Goal: Task Accomplishment & Management: Manage account settings

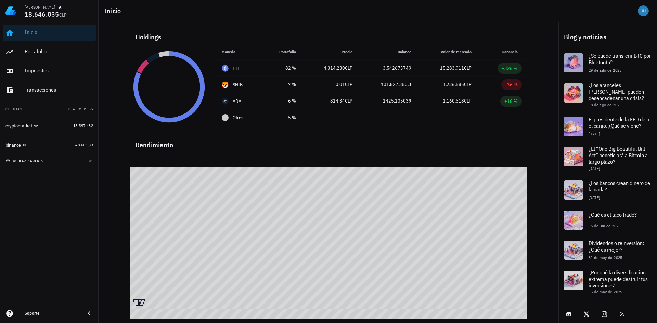
click at [33, 163] on span "agregar cuenta" at bounding box center [25, 161] width 36 height 4
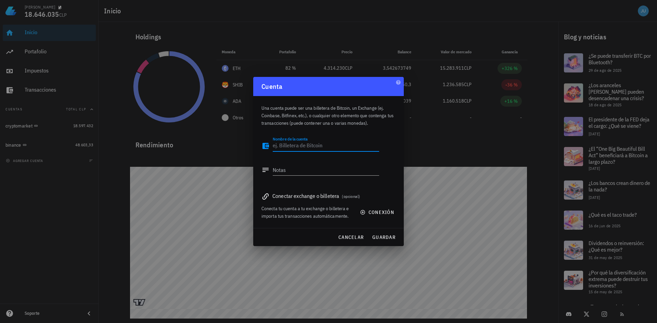
click at [319, 148] on textarea "Nombre de la cuenta" at bounding box center [326, 146] width 106 height 11
type textarea "Cryptomarket 2"
click at [292, 172] on textarea "Notas" at bounding box center [326, 170] width 106 height 11
type textarea "actualizacion"
click at [381, 211] on span "conexión" at bounding box center [377, 212] width 33 height 6
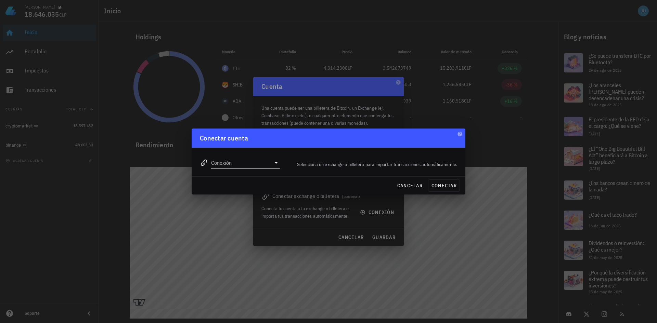
click at [277, 164] on icon at bounding box center [276, 163] width 8 height 8
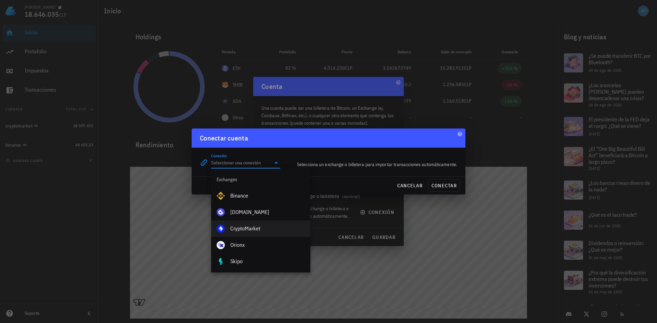
click at [250, 231] on div "CryptoMarket" at bounding box center [267, 229] width 75 height 7
type input "CryptoMarket"
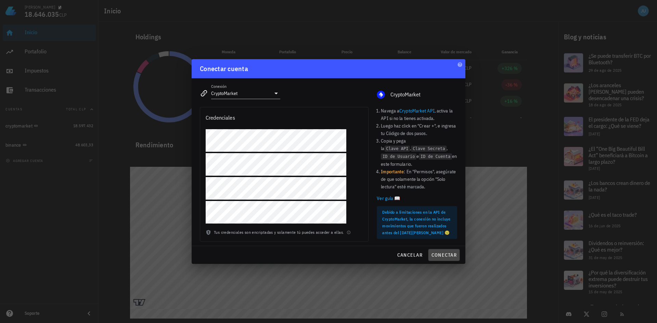
click at [455, 257] on span "conectar" at bounding box center [444, 255] width 26 height 6
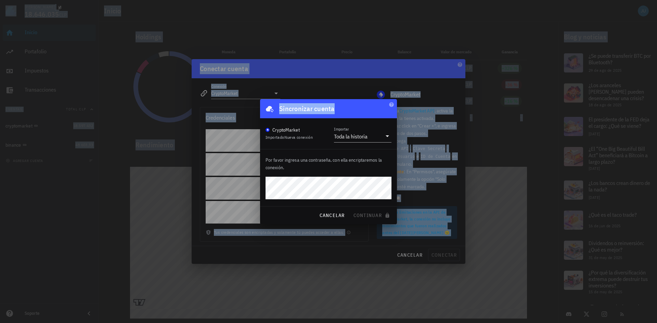
drag, startPoint x: 346, startPoint y: 106, endPoint x: 344, endPoint y: 72, distance: 34.6
click at [344, 72] on div "juan baeza parra 18.646.035 CLP Inicio Portafolio Impuestos Transacciones Cuent…" at bounding box center [328, 161] width 657 height 323
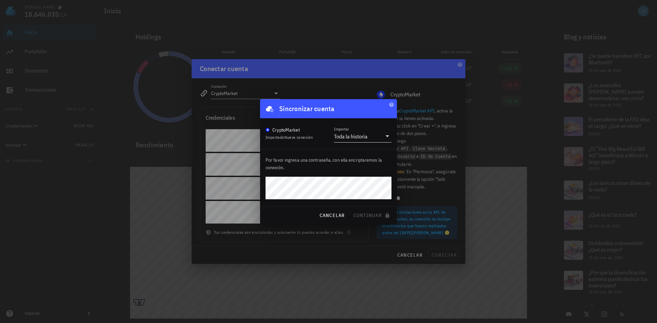
click at [356, 137] on div "Toda la historia" at bounding box center [351, 136] width 34 height 7
click at [356, 137] on div "Toda la historia" at bounding box center [363, 141] width 47 height 15
click at [385, 138] on icon at bounding box center [387, 136] width 8 height 8
click at [385, 138] on div "Toda la historia" at bounding box center [363, 141] width 47 height 7
click at [359, 213] on span "continuar" at bounding box center [372, 216] width 38 height 6
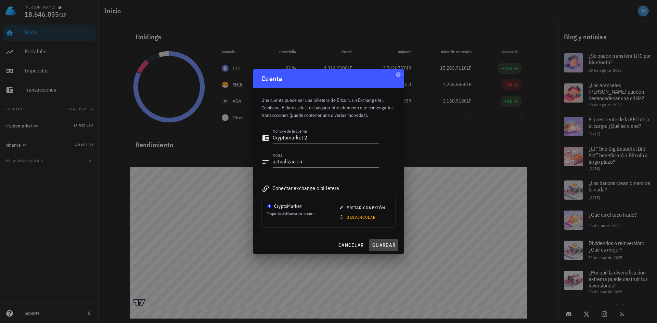
click at [385, 246] on span "guardar" at bounding box center [384, 245] width 24 height 6
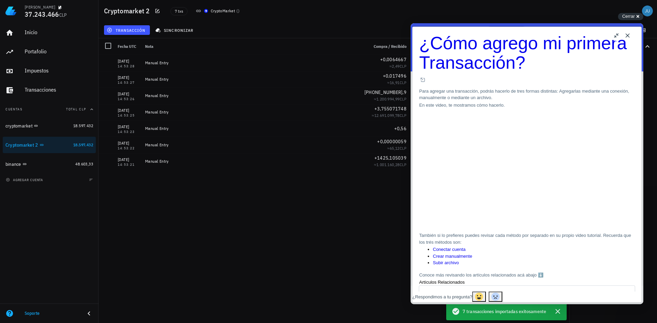
click at [195, 253] on div "04/08/2025 14:53:28 Manual Entry +0,0064667 ≈ 2,49 CLP 04/08/2025 14:53:27 Manu…" at bounding box center [334, 186] width 471 height 263
click at [275, 250] on div "04/08/2025 14:53:28 Manual Entry +0,0064667 ≈ 2,49 CLP 04/08/2025 14:53:27 Manu…" at bounding box center [334, 186] width 471 height 263
click at [630, 34] on button "Close" at bounding box center [627, 35] width 11 height 11
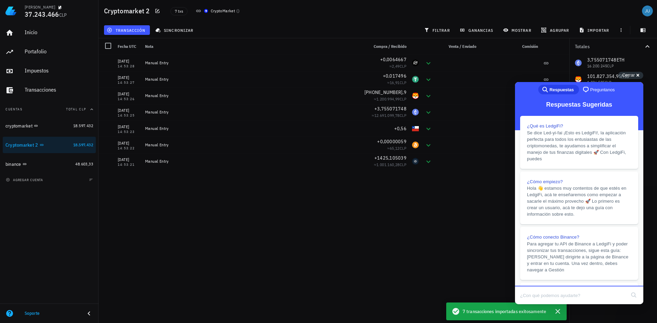
click at [421, 206] on div "04/08/2025 14:53:28 Manual Entry +0,0064667 ≈ 2,49 CLP 04/08/2025 14:53:27 Manu…" at bounding box center [334, 186] width 471 height 263
click at [413, 208] on div "04/08/2025 14:53:28 Manual Entry +0,0064667 ≈ 2,49 CLP 04/08/2025 14:53:27 Manu…" at bounding box center [334, 186] width 471 height 263
click at [52, 126] on div "cryptomarket" at bounding box center [37, 126] width 65 height 7
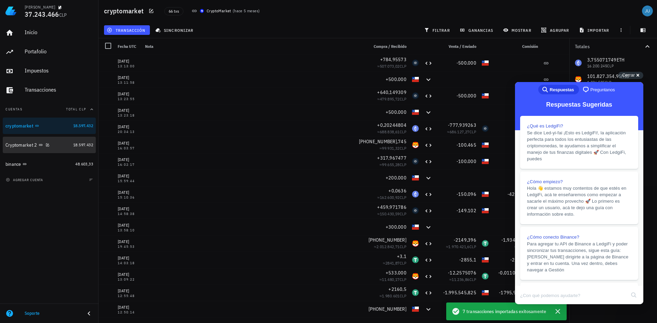
click at [62, 147] on div "Cryptomarket 2" at bounding box center [37, 145] width 65 height 7
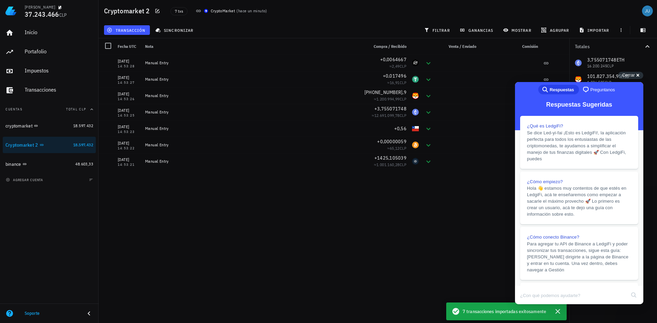
click at [370, 243] on div "04/08/2025 14:53:28 Manual Entry +0,0064667 ≈ 2,49 CLP 04/08/2025 14:53:27 Manu…" at bounding box center [334, 186] width 471 height 263
click at [407, 232] on div "04/08/2025 14:53:28 Manual Entry +0,0064667 ≈ 2,49 CLP 04/08/2025 14:53:27 Manu…" at bounding box center [334, 186] width 471 height 263
click at [432, 240] on div "04/08/2025 14:53:28 Manual Entry +0,0064667 ≈ 2,49 CLP 04/08/2025 14:53:27 Manu…" at bounding box center [334, 186] width 471 height 263
click at [37, 244] on div "Inicio Portafolio Impuestos Transacciones Cuentas Total CLP cryptomarket 18.597…" at bounding box center [49, 163] width 99 height 282
drag, startPoint x: 89, startPoint y: 148, endPoint x: 62, endPoint y: 148, distance: 27.4
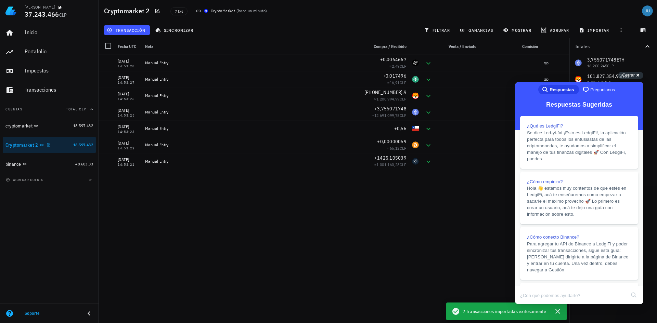
click at [62, 148] on div "Cryptomarket 2" at bounding box center [37, 145] width 65 height 7
click at [446, 225] on div "04/08/2025 14:53:28 Manual Entry +0,0064667 ≈ 2,49 CLP 04/08/2025 14:53:27 Manu…" at bounding box center [334, 186] width 471 height 263
click at [629, 78] on span "Cerrar" at bounding box center [628, 75] width 13 height 5
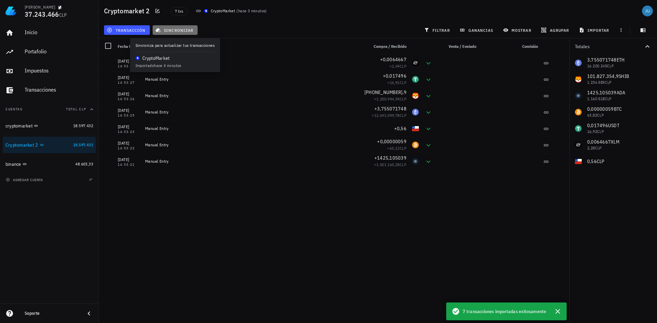
click at [178, 30] on span "sincronizar" at bounding box center [175, 29] width 37 height 5
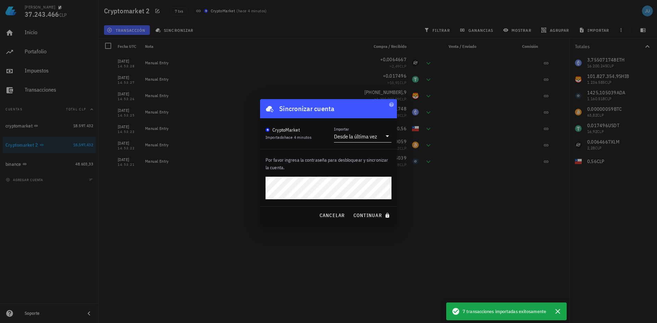
click at [385, 137] on icon at bounding box center [387, 136] width 8 height 8
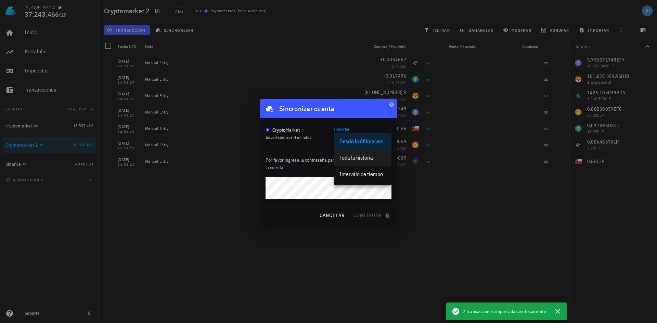
click at [365, 158] on div "Toda la historia" at bounding box center [363, 158] width 47 height 7
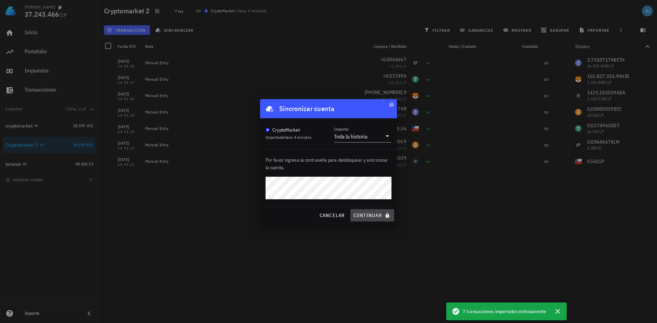
click at [366, 215] on span "continuar" at bounding box center [372, 216] width 38 height 6
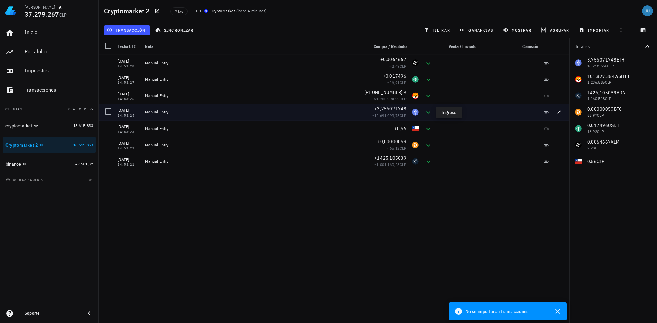
click at [428, 113] on icon at bounding box center [428, 113] width 8 height 8
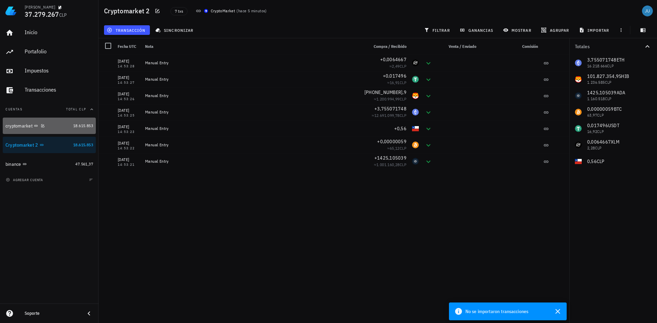
click at [79, 129] on div "18.615.853" at bounding box center [83, 126] width 20 height 7
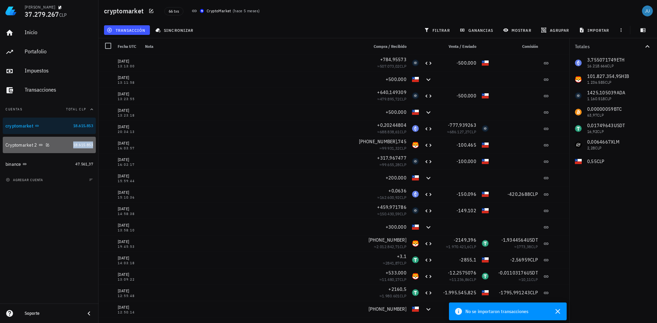
click at [89, 146] on span "18.615.853" at bounding box center [83, 144] width 20 height 5
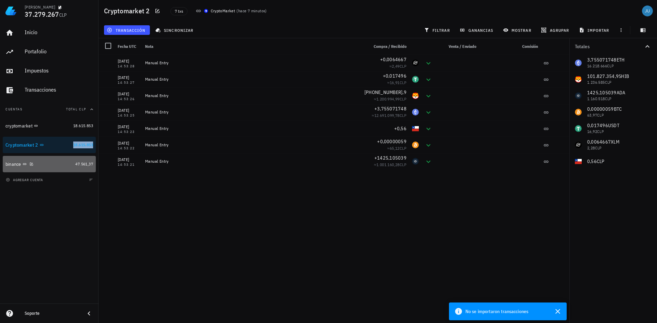
click at [46, 166] on div "binance" at bounding box center [38, 164] width 67 height 7
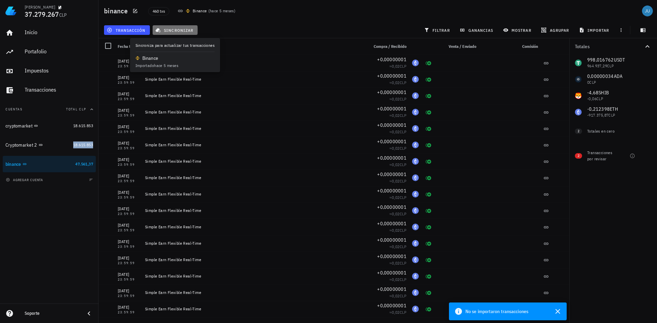
click at [173, 32] on span "sincronizar" at bounding box center [175, 29] width 37 height 5
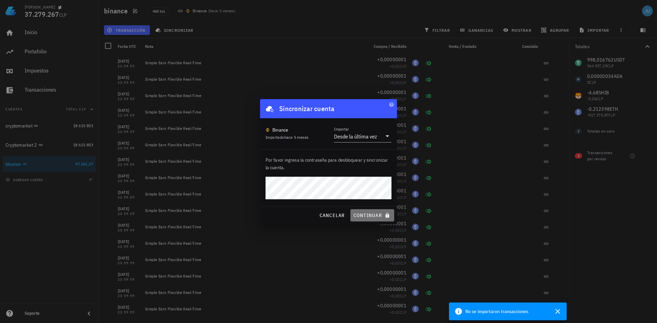
click at [365, 218] on span "continuar" at bounding box center [372, 216] width 38 height 6
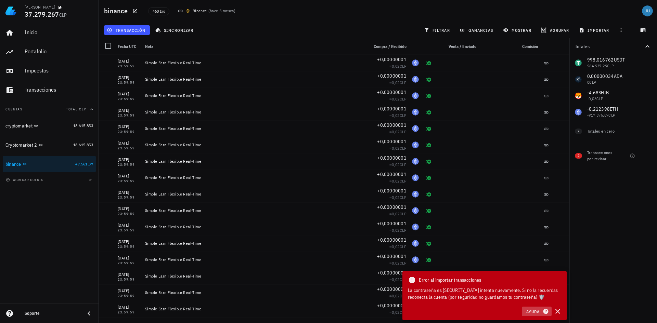
click at [532, 313] on span "Ayuda" at bounding box center [536, 312] width 21 height 6
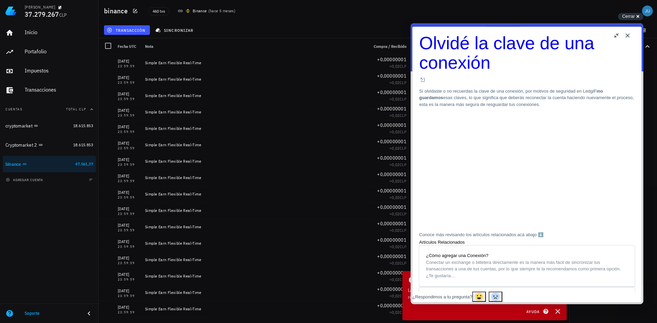
click at [626, 36] on button "Close" at bounding box center [627, 35] width 11 height 11
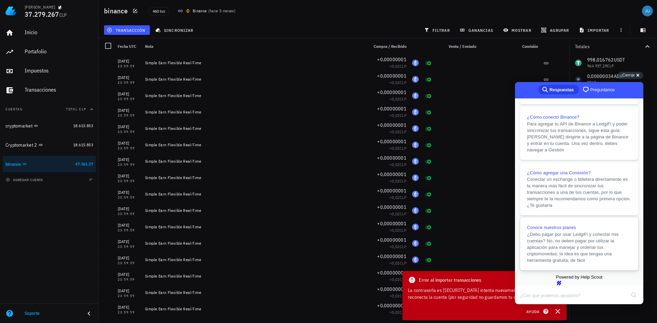
scroll to position [145, 0]
click at [530, 308] on button "Ayuda" at bounding box center [537, 312] width 30 height 10
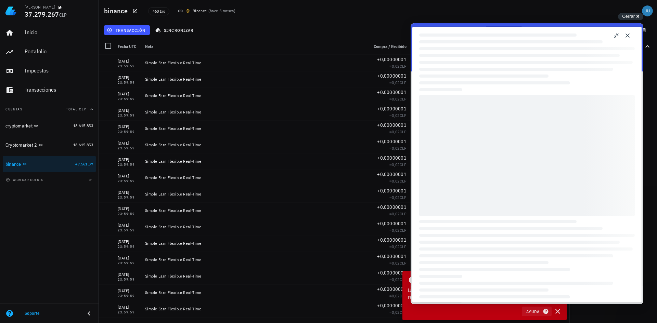
scroll to position [8, 0]
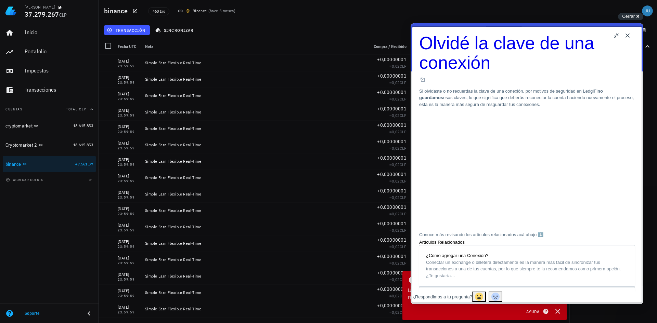
drag, startPoint x: 41, startPoint y: 255, endPoint x: 48, endPoint y: 251, distance: 7.6
click at [41, 255] on div "Inicio Portafolio Impuestos Transacciones Cuentas Total CLP cryptomarket 18.615…" at bounding box center [49, 163] width 99 height 282
click at [627, 36] on button "Close" at bounding box center [627, 35] width 11 height 11
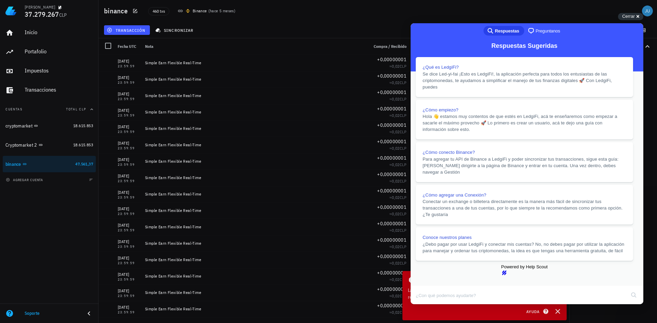
scroll to position [35, 0]
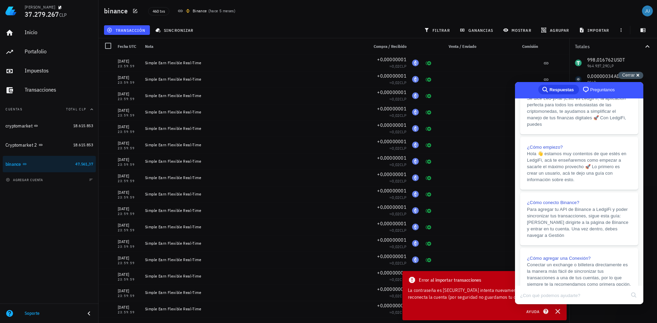
click at [637, 76] on div "Cerrar cross-small" at bounding box center [630, 75] width 25 height 7
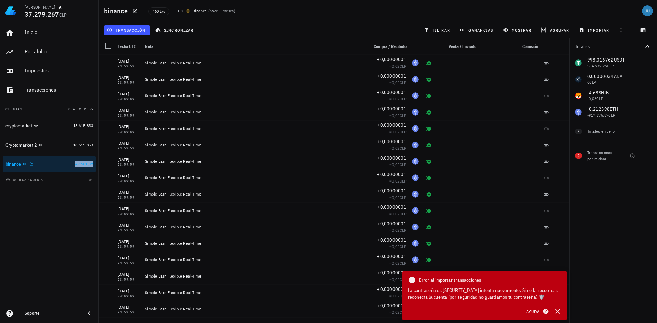
click at [87, 163] on span "47.561,37" at bounding box center [84, 164] width 18 height 5
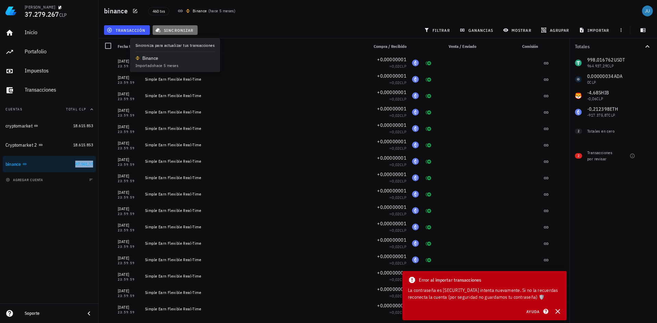
click at [185, 26] on button "sincronizar" at bounding box center [175, 30] width 45 height 10
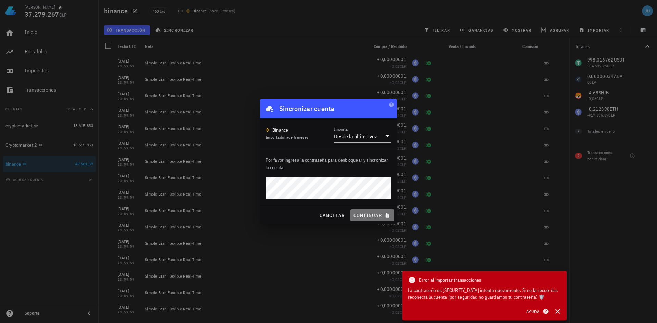
click at [368, 214] on span "continuar" at bounding box center [372, 216] width 38 height 6
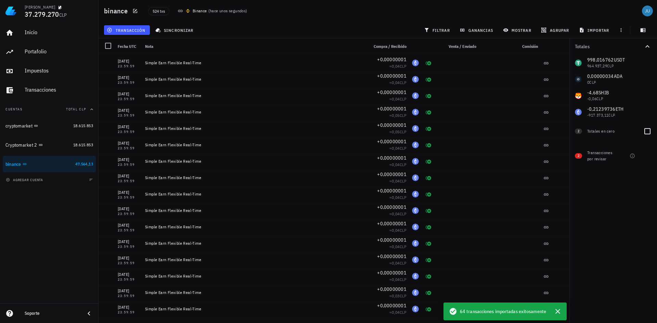
click at [577, 131] on span "2" at bounding box center [578, 131] width 7 height 5
click at [595, 155] on div "Transacciones por revisar" at bounding box center [601, 156] width 29 height 12
click at [600, 162] on div "Transacciones por revisar" at bounding box center [608, 156] width 42 height 21
click at [597, 97] on div "998,016762 USDT 964.937,29 CLP 0,00000034 ADA 0 CLP 0 BTC 0 CLP 0 CLP -4,68 SHI…" at bounding box center [614, 88] width 88 height 66
click at [595, 113] on div "998,016762 USDT 964.937,29 CLP 0,00000034 ADA 0 CLP 0 BTC 0 CLP 0 CLP -4,68 SHI…" at bounding box center [614, 88] width 88 height 66
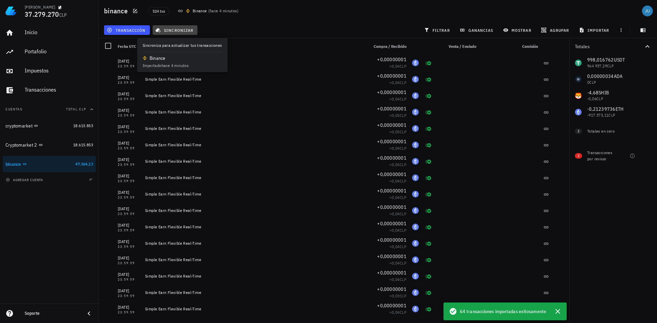
click at [174, 29] on span "sincronizar" at bounding box center [175, 29] width 37 height 5
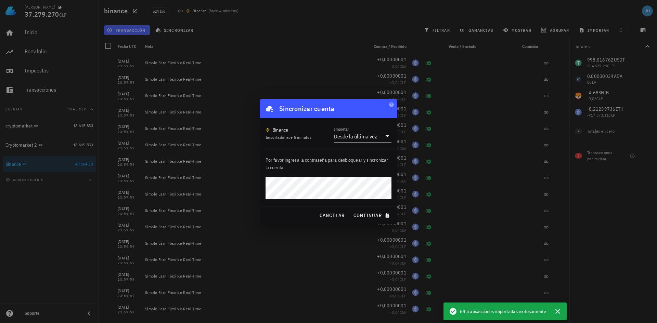
click at [351, 209] on button "continuar" at bounding box center [373, 215] width 44 height 12
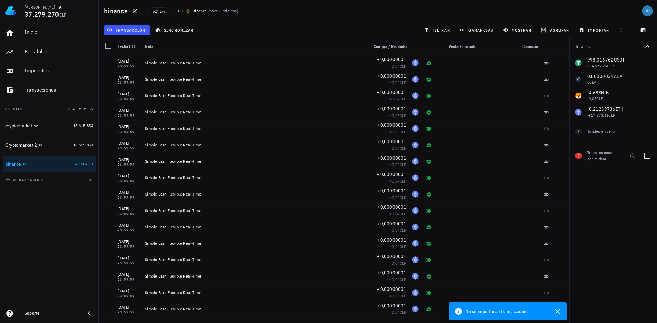
click at [579, 157] on span "2" at bounding box center [579, 155] width 2 height 5
click at [578, 156] on span "2" at bounding box center [579, 155] width 2 height 5
click at [508, 315] on span "No se importaron transacciones" at bounding box center [497, 312] width 63 height 8
click at [556, 311] on icon "button" at bounding box center [558, 312] width 8 height 8
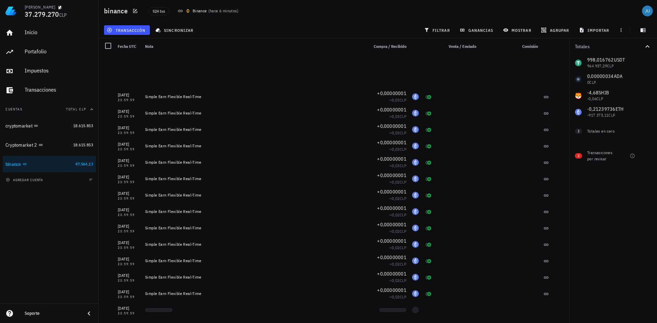
scroll to position [411, 0]
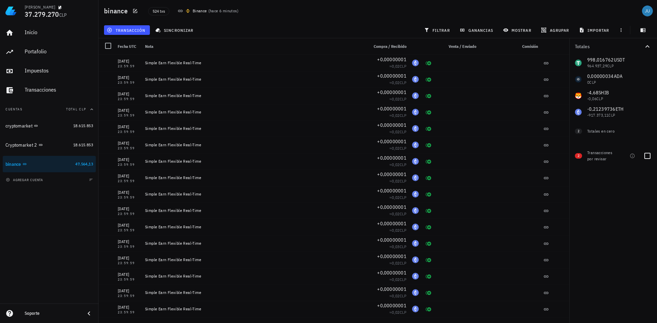
click at [611, 155] on div "Transacciones por revisar" at bounding box center [601, 156] width 29 height 12
click at [648, 159] on div at bounding box center [648, 156] width 12 height 12
checkbox input "true"
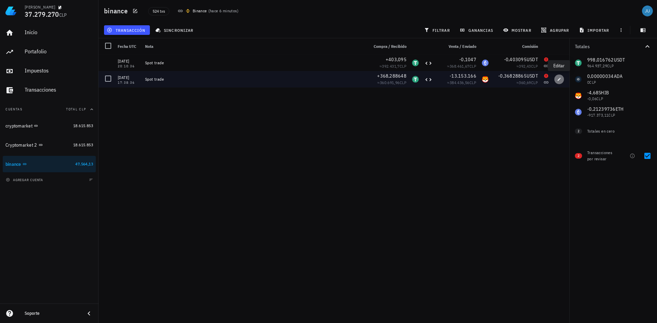
click at [561, 80] on icon "button" at bounding box center [559, 79] width 4 height 4
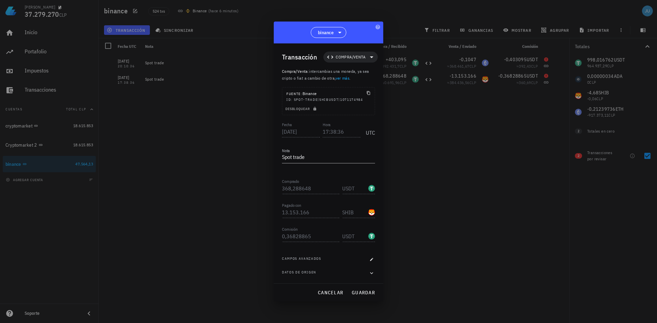
click at [243, 168] on div at bounding box center [328, 161] width 657 height 323
click at [349, 26] on div "binance" at bounding box center [329, 33] width 110 height 22
click at [339, 33] on icon at bounding box center [340, 32] width 8 height 8
click at [227, 153] on div at bounding box center [328, 161] width 657 height 323
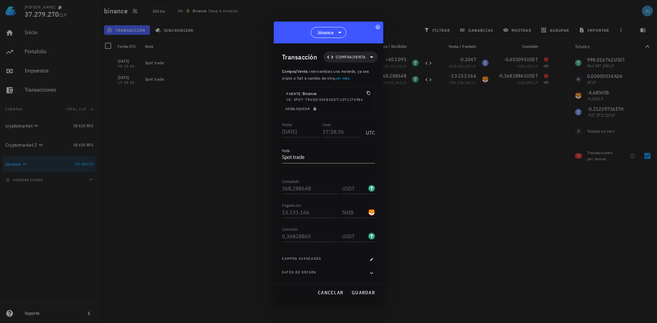
click at [429, 182] on div at bounding box center [328, 161] width 657 height 323
click at [426, 170] on div at bounding box center [328, 161] width 657 height 323
click at [486, 193] on div at bounding box center [328, 161] width 657 height 323
drag, startPoint x: 252, startPoint y: 145, endPoint x: 232, endPoint y: 135, distance: 21.7
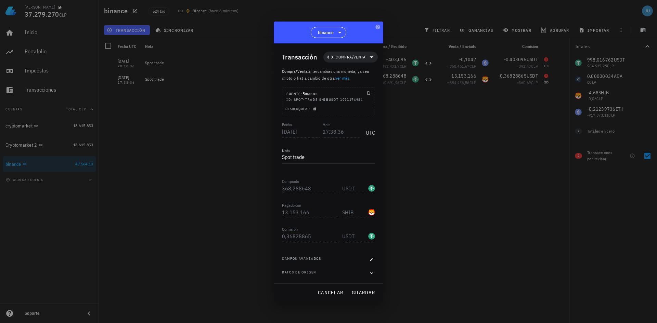
click at [249, 144] on div at bounding box center [328, 161] width 657 height 323
click at [28, 148] on div at bounding box center [328, 161] width 657 height 323
click at [332, 293] on span "cancelar" at bounding box center [331, 293] width 26 height 6
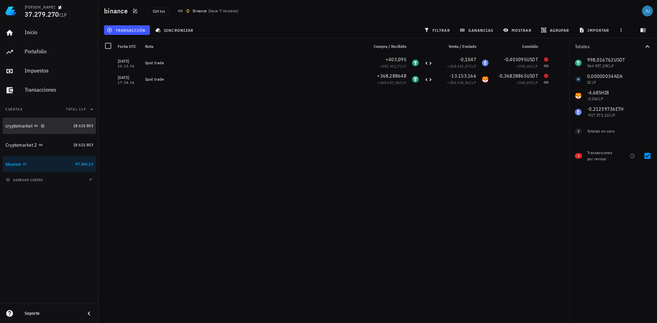
click at [61, 127] on div "cryptomarket" at bounding box center [37, 126] width 65 height 7
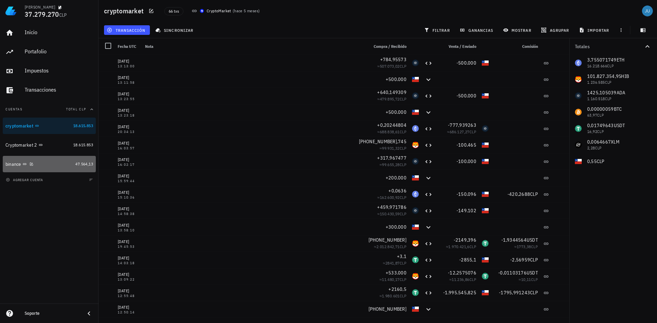
click at [59, 167] on div "binance" at bounding box center [38, 164] width 67 height 7
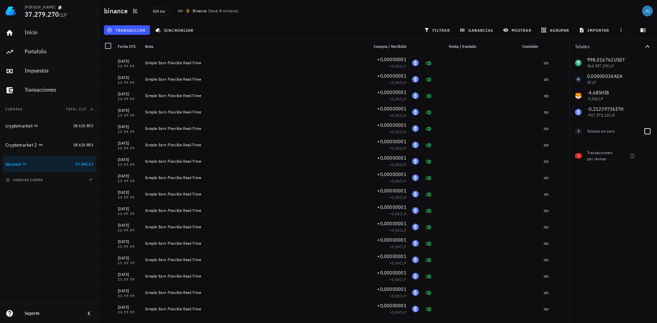
click at [595, 133] on div "Totales en cero" at bounding box center [612, 131] width 51 height 6
click at [645, 157] on div at bounding box center [648, 156] width 12 height 12
checkbox input "true"
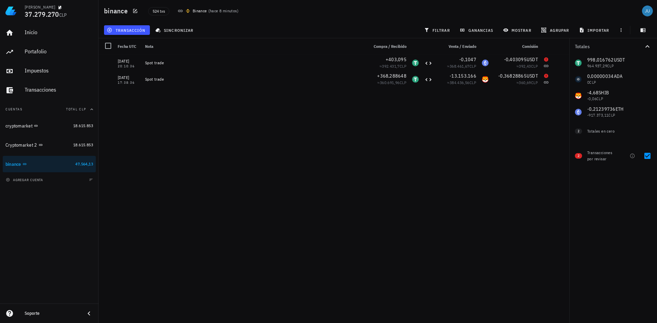
click at [602, 156] on div "Transacciones por revisar" at bounding box center [601, 156] width 29 height 12
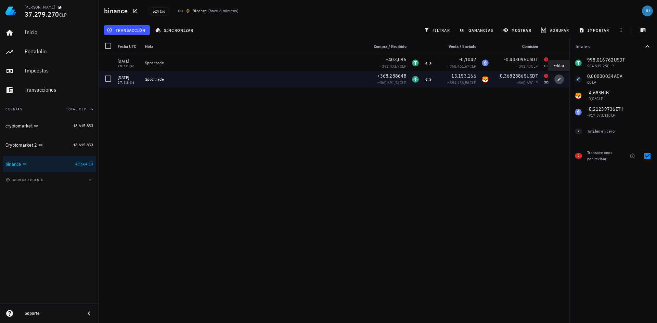
click at [561, 81] on button "button" at bounding box center [560, 80] width 10 height 10
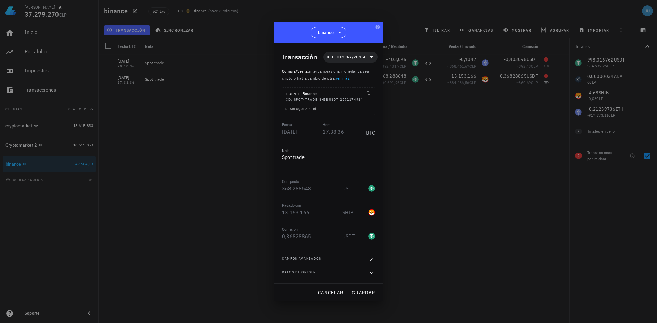
click at [324, 258] on div "Campos avanzados" at bounding box center [328, 259] width 93 height 7
click at [323, 258] on div "Campos avanzados" at bounding box center [328, 259] width 93 height 7
click at [372, 258] on icon "button" at bounding box center [372, 260] width 4 height 4
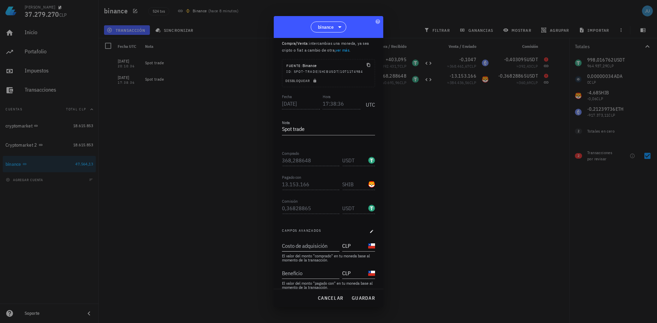
scroll to position [44, 0]
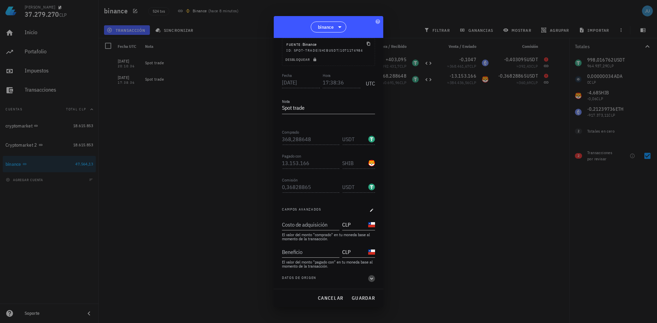
click at [369, 278] on icon "button" at bounding box center [372, 279] width 6 height 8
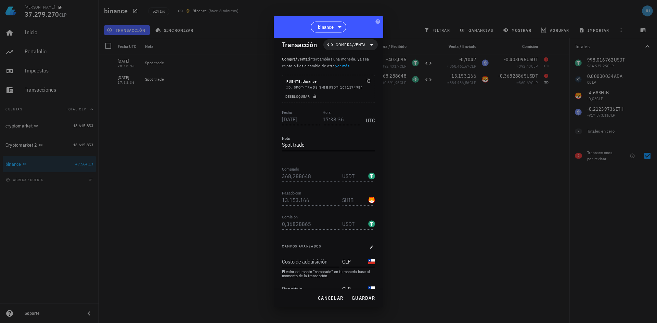
scroll to position [110, 0]
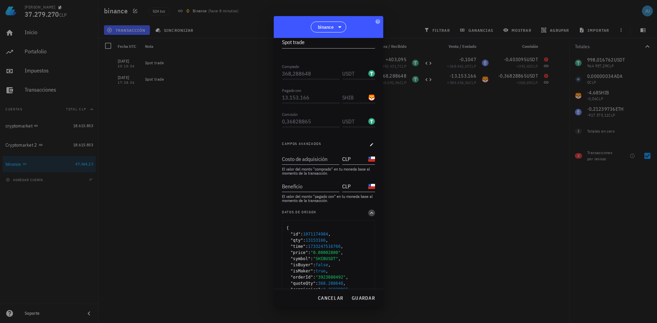
click at [369, 211] on icon "button" at bounding box center [372, 213] width 6 height 8
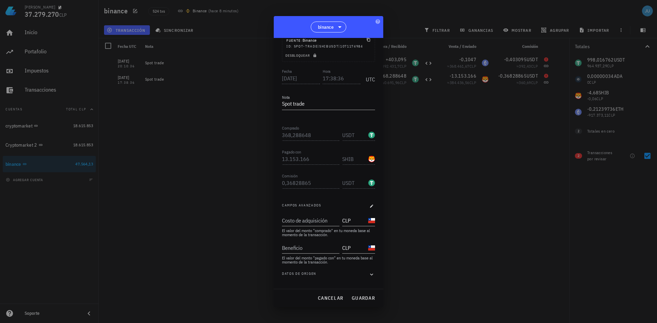
scroll to position [44, 0]
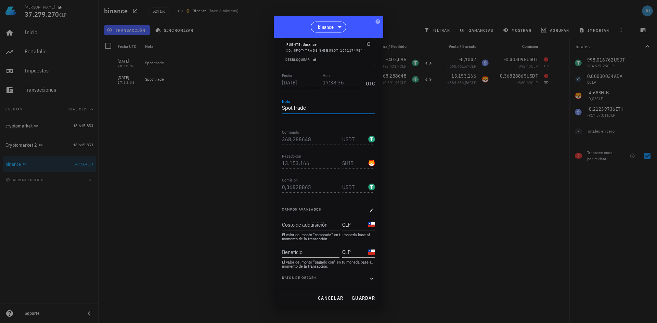
click at [335, 109] on textarea "Spot trade" at bounding box center [328, 108] width 93 height 11
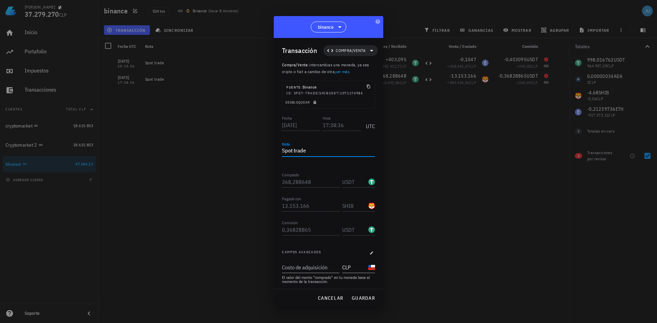
scroll to position [0, 0]
click at [356, 52] on span "Compra/Venta" at bounding box center [351, 51] width 30 height 7
click at [356, 69] on div "Compra/Venta" at bounding box center [350, 67] width 27 height 5
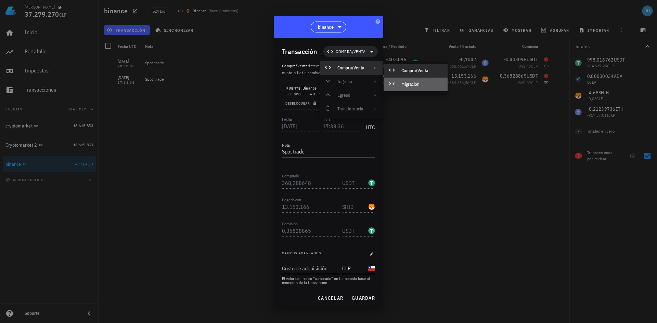
click at [415, 85] on div "Migración" at bounding box center [422, 84] width 41 height 5
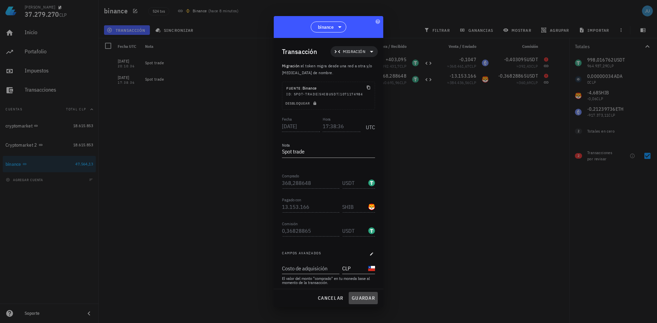
drag, startPoint x: 367, startPoint y: 299, endPoint x: 363, endPoint y: 298, distance: 4.2
click at [364, 298] on span "guardar" at bounding box center [364, 298] width 24 height 6
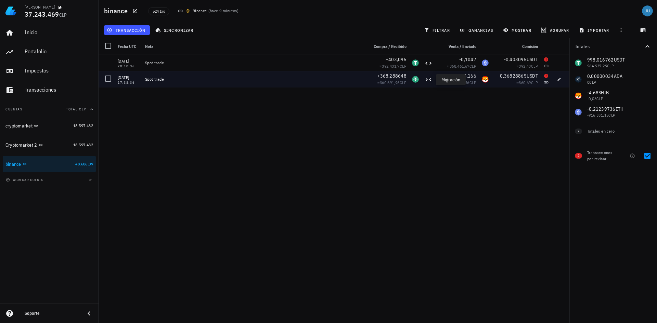
click at [428, 82] on icon at bounding box center [428, 80] width 8 height 8
click at [540, 81] on div "-0,36828865 USDT ≈ 360,69 CLP" at bounding box center [516, 79] width 49 height 16
click at [558, 81] on button "button" at bounding box center [560, 80] width 10 height 10
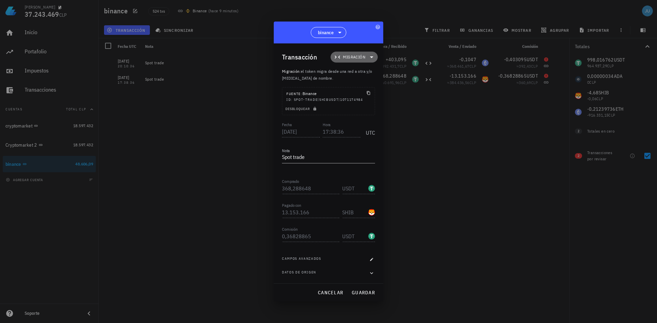
click at [367, 56] on span "Migración" at bounding box center [354, 57] width 39 height 11
click at [371, 72] on div "Compra/Venta" at bounding box center [362, 73] width 27 height 5
click at [416, 73] on div "Compra/Venta" at bounding box center [427, 76] width 64 height 14
click at [351, 271] on div "Datos de origen" at bounding box center [328, 273] width 93 height 7
click at [326, 258] on div "Campos avanzados" at bounding box center [328, 259] width 93 height 7
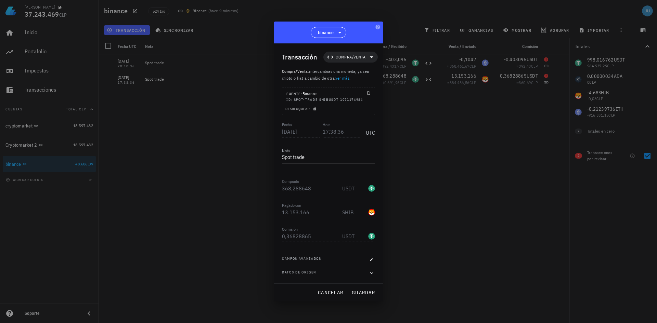
click at [311, 260] on span "Campos avanzados" at bounding box center [301, 259] width 39 height 7
click at [372, 259] on icon "button" at bounding box center [372, 260] width 4 height 4
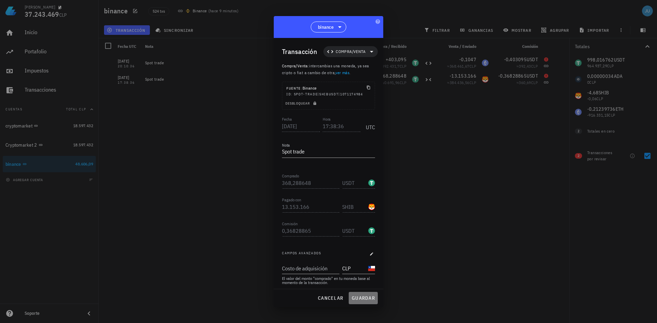
click at [368, 297] on span "guardar" at bounding box center [364, 298] width 24 height 6
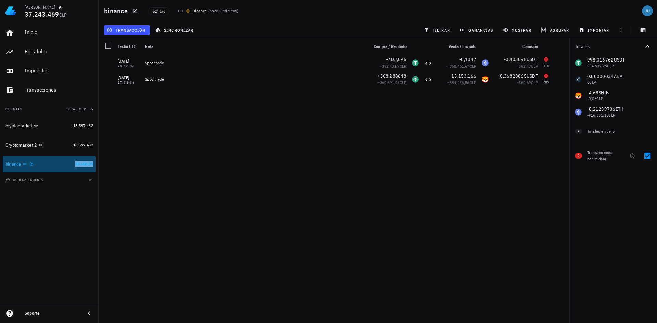
click at [78, 165] on span "48.606,09" at bounding box center [84, 164] width 18 height 5
click at [224, 181] on div "31/08/2025 23:59:59 Simple Earn Flexible Real-Time +0,00000001 ≈ 0,04 CLP 29/08…" at bounding box center [334, 186] width 471 height 263
click at [593, 132] on div "Totales en cero" at bounding box center [612, 131] width 51 height 6
click at [642, 134] on div at bounding box center [648, 132] width 12 height 12
checkbox input "true"
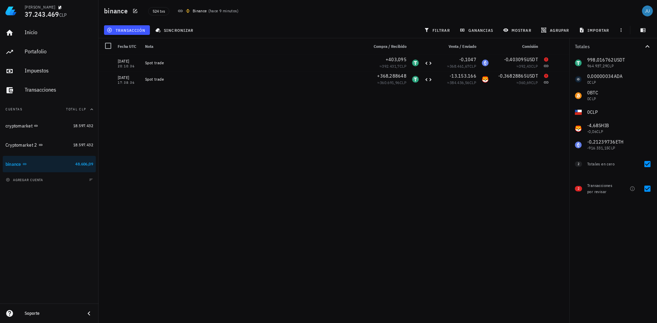
click at [598, 189] on div "Transacciones por revisar" at bounding box center [601, 189] width 29 height 12
click at [646, 189] on div at bounding box center [648, 189] width 12 height 12
checkbox input "false"
click at [604, 166] on div "Totales en cero" at bounding box center [612, 164] width 51 height 6
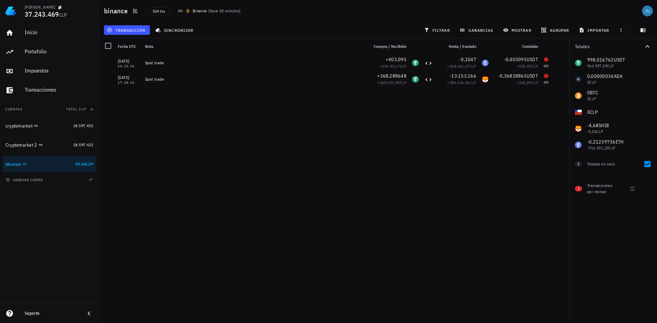
click at [604, 166] on div "Totales en cero" at bounding box center [612, 164] width 51 height 6
click at [583, 164] on div "2" at bounding box center [579, 164] width 8 height 5
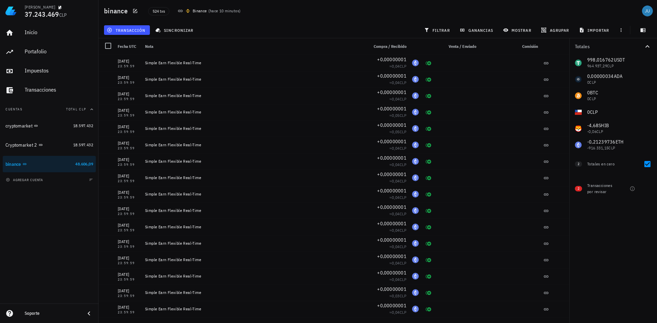
click at [611, 163] on div "Totales en cero" at bounding box center [612, 164] width 51 height 6
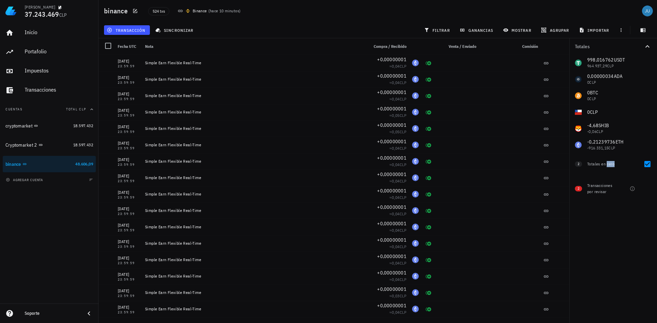
click at [611, 163] on div "Totales en cero" at bounding box center [612, 164] width 51 height 6
click at [647, 167] on div at bounding box center [648, 164] width 12 height 12
checkbox input "false"
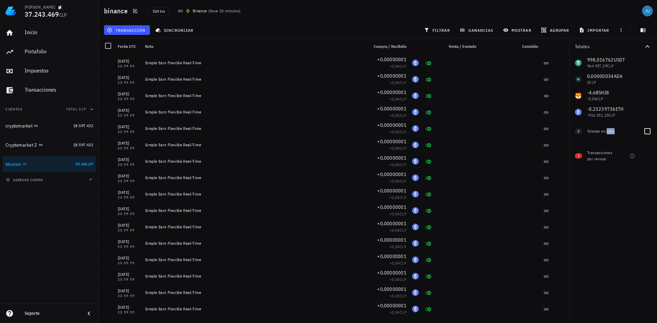
click at [597, 135] on div "Totales en cero" at bounding box center [612, 131] width 51 height 14
click at [73, 166] on link "binance 48.606,09" at bounding box center [49, 164] width 93 height 16
click at [109, 44] on div at bounding box center [108, 46] width 12 height 12
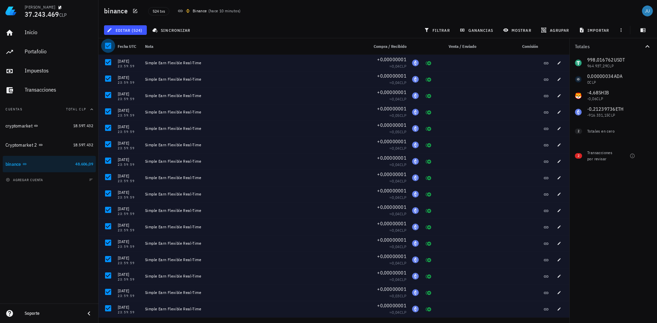
click at [109, 44] on div at bounding box center [108, 46] width 12 height 12
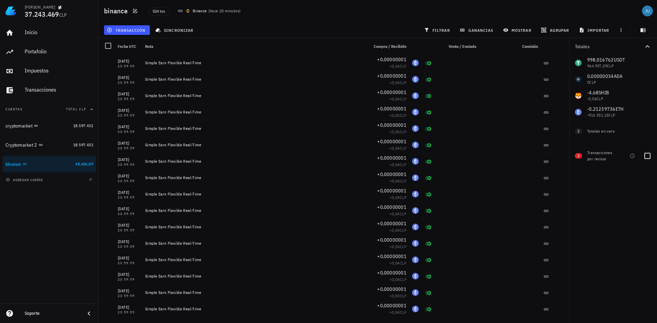
click at [603, 162] on div "Transacciones por revisar" at bounding box center [601, 156] width 29 height 12
click at [650, 157] on div at bounding box center [648, 156] width 12 height 12
checkbox input "true"
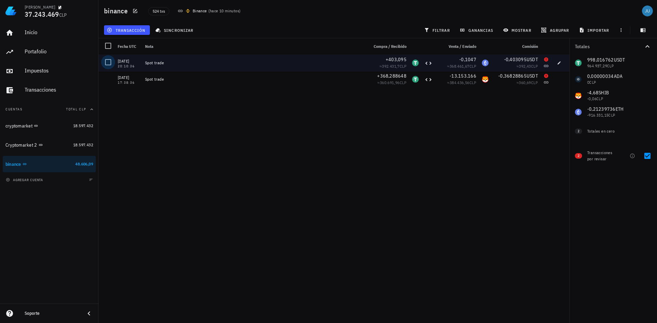
click at [107, 63] on div at bounding box center [108, 62] width 12 height 12
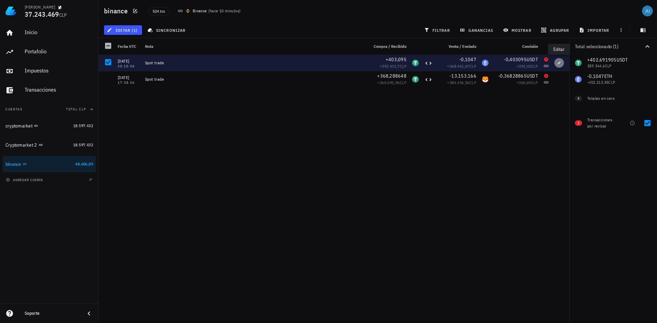
click at [558, 64] on icon "button" at bounding box center [559, 62] width 3 height 3
type input "2024-12-04"
type input "20:10:36"
type input "403,095"
type input "0,1047"
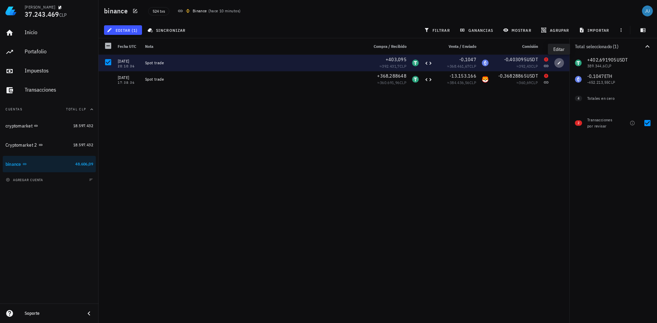
type input "ETH"
type input "0,403095"
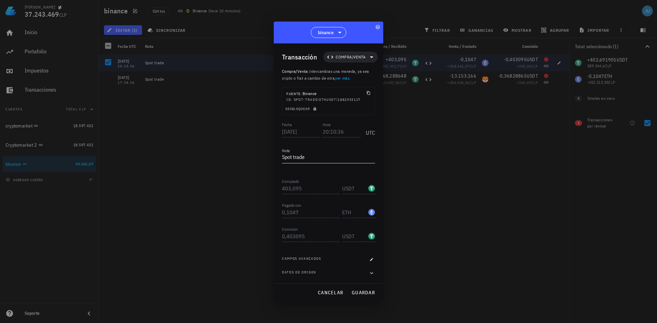
click at [315, 153] on textarea "Spot trade" at bounding box center [328, 157] width 93 height 11
click at [310, 109] on span "Desbloquear" at bounding box center [301, 109] width 33 height 4
click at [310, 109] on div "Desbloqueado" at bounding box center [328, 110] width 92 height 10
click at [316, 106] on div "Desbloqueado" at bounding box center [328, 110] width 92 height 10
click at [318, 160] on textarea "Spot trade" at bounding box center [328, 157] width 93 height 11
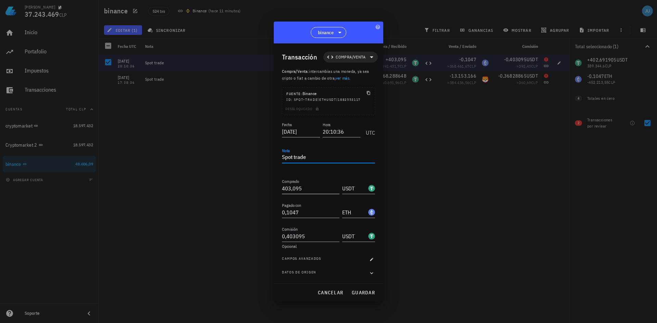
click at [317, 192] on input "403,095" at bounding box center [311, 188] width 58 height 11
click at [366, 56] on span "Compra/Venta" at bounding box center [351, 57] width 46 height 11
click at [357, 84] on div "Ingreso" at bounding box center [356, 87] width 64 height 14
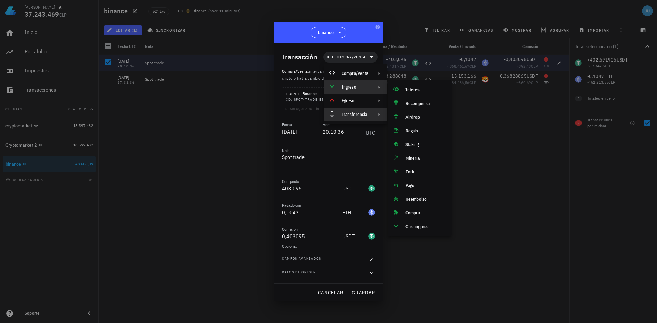
click at [366, 115] on div "Transferencia" at bounding box center [355, 114] width 27 height 5
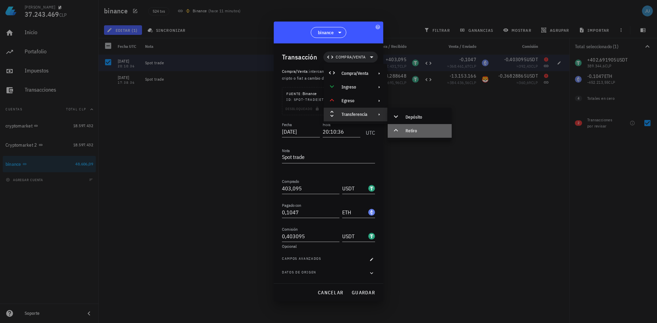
click at [418, 130] on div "Retiro" at bounding box center [426, 130] width 41 height 5
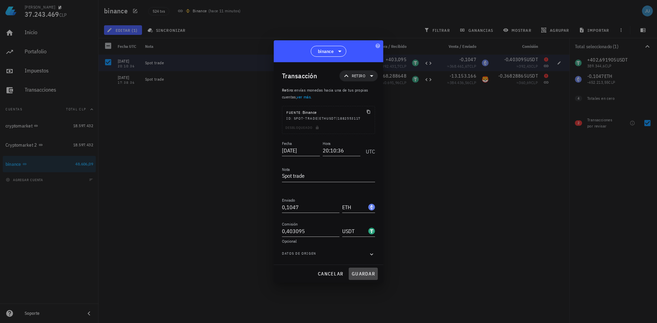
click at [358, 272] on span "guardar" at bounding box center [364, 274] width 24 height 6
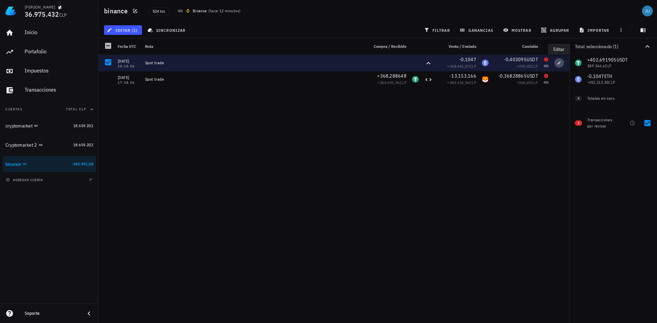
click at [564, 63] on span "button" at bounding box center [560, 63] width 10 height 4
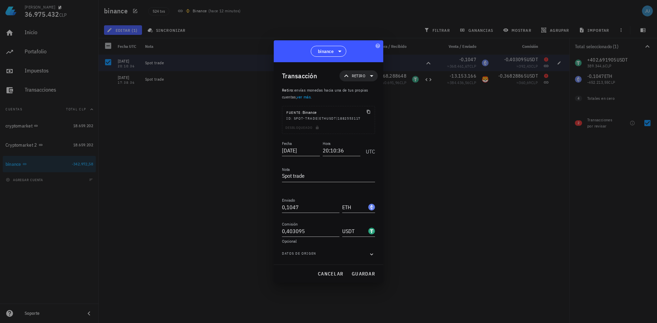
click at [318, 128] on div "Desbloqueado" at bounding box center [328, 129] width 92 height 10
click at [316, 177] on textarea "Spot trade" at bounding box center [328, 176] width 93 height 11
click at [370, 255] on icon "button" at bounding box center [372, 255] width 6 height 8
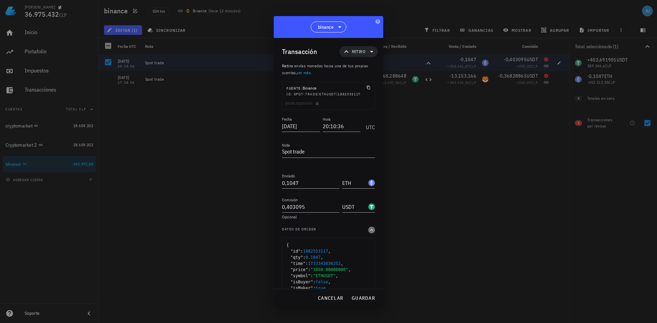
click at [369, 229] on icon "button" at bounding box center [372, 230] width 6 height 8
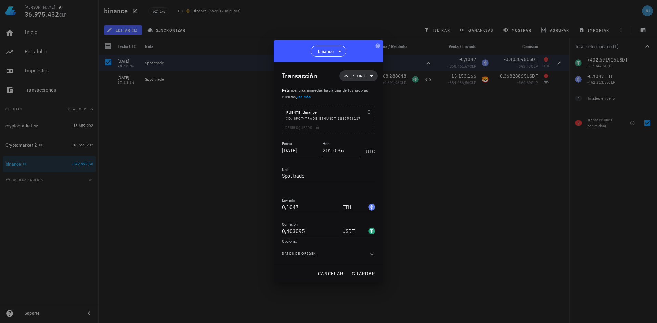
click at [366, 75] on span "Retiro" at bounding box center [359, 76] width 30 height 11
click at [373, 91] on div "Compra/Venta" at bounding box center [370, 92] width 27 height 5
click at [434, 95] on div "Compra/Venta" at bounding box center [441, 94] width 41 height 5
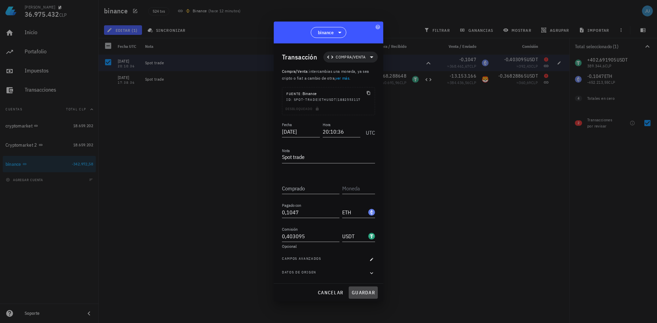
click at [364, 292] on span "guardar" at bounding box center [364, 293] width 24 height 6
click at [362, 295] on div "cancelar guardar" at bounding box center [329, 293] width 110 height 18
click at [364, 291] on div "cancelar guardar" at bounding box center [329, 293] width 110 height 18
click at [339, 292] on span "cancelar" at bounding box center [331, 293] width 26 height 6
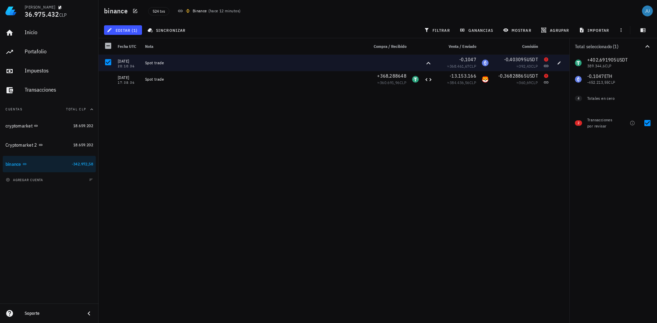
click at [446, 167] on div "31/08/2025 23:59:59 Simple Earn Flexible Real-Time +0,00000001 ≈ 0,04 CLP 29/08…" at bounding box center [334, 186] width 471 height 263
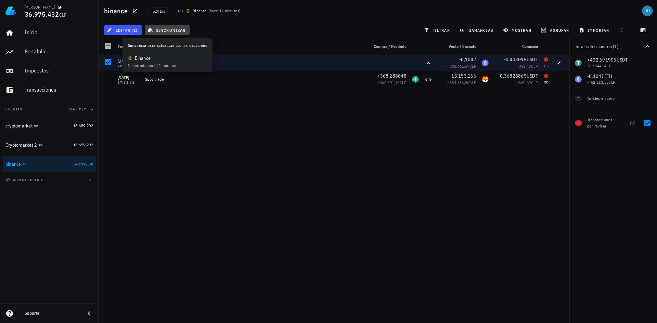
click at [169, 30] on span "sincronizar" at bounding box center [167, 29] width 37 height 5
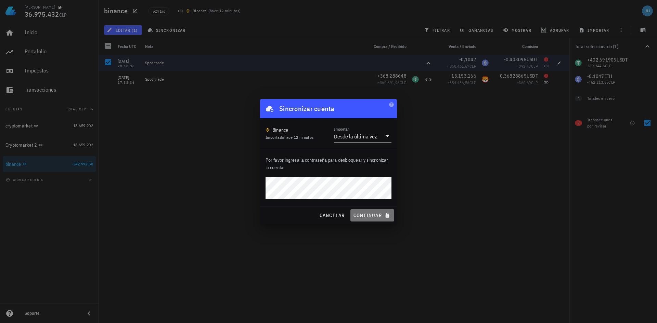
click at [373, 213] on span "continuar" at bounding box center [372, 216] width 38 height 6
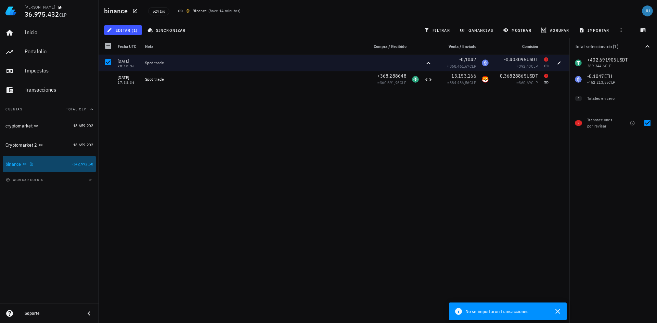
drag, startPoint x: 49, startPoint y: 165, endPoint x: 26, endPoint y: 164, distance: 23.0
click at [26, 164] on icon at bounding box center [24, 164] width 3 height 2
click at [32, 165] on icon "button" at bounding box center [31, 164] width 4 height 4
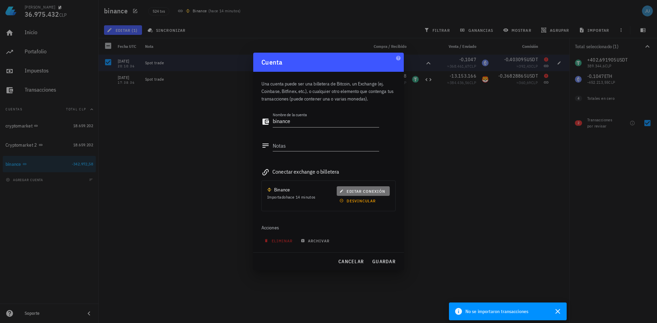
click at [372, 192] on span "editar conexión" at bounding box center [363, 191] width 44 height 5
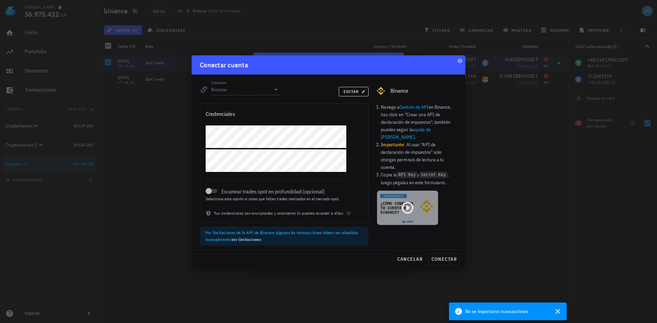
click at [407, 201] on icon at bounding box center [408, 208] width 14 height 14
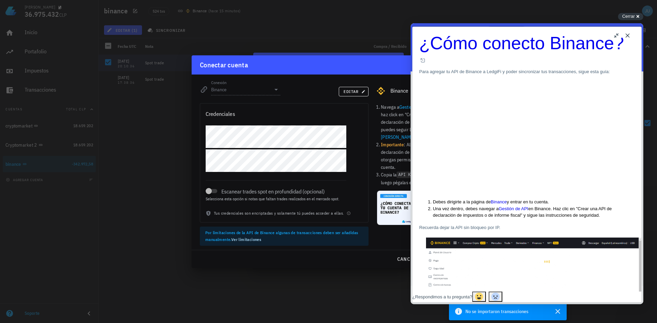
click at [317, 33] on div at bounding box center [328, 161] width 657 height 323
click at [277, 274] on div at bounding box center [328, 161] width 657 height 323
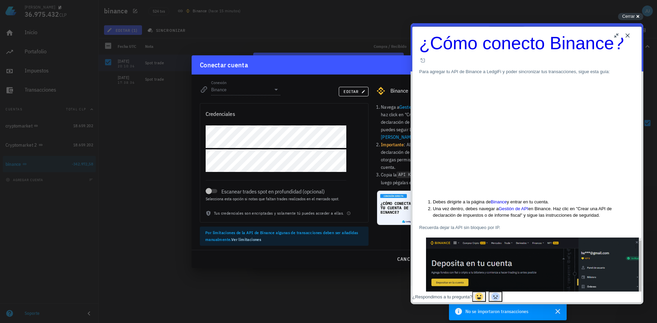
drag, startPoint x: 417, startPoint y: 9, endPoint x: 413, endPoint y: 6, distance: 3.9
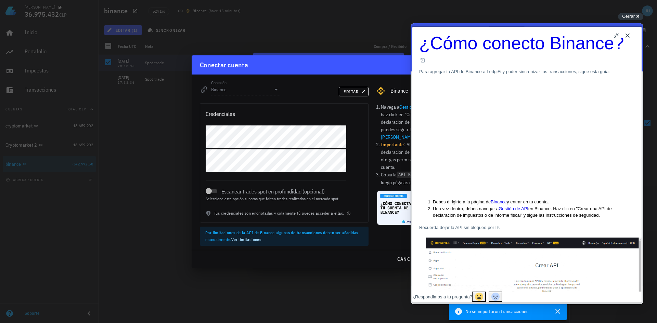
click at [416, 8] on div at bounding box center [328, 161] width 657 height 323
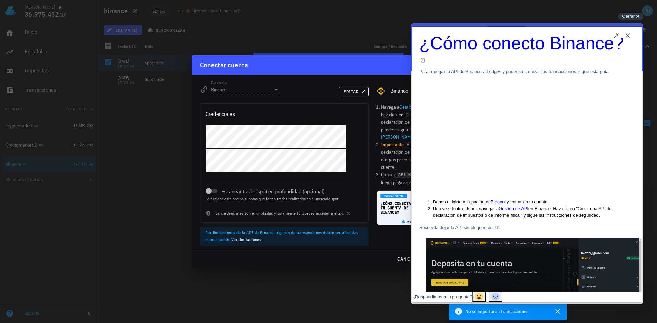
click at [626, 35] on button "Close" at bounding box center [627, 35] width 11 height 11
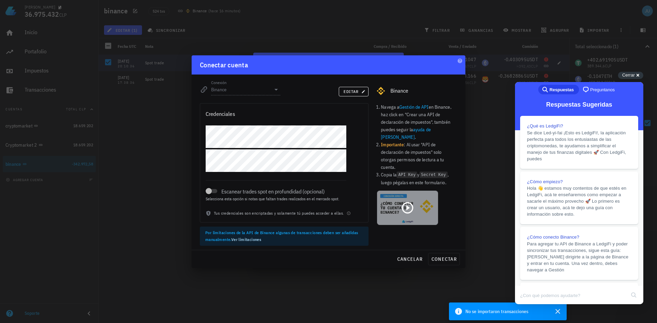
click at [405, 201] on icon at bounding box center [408, 208] width 14 height 14
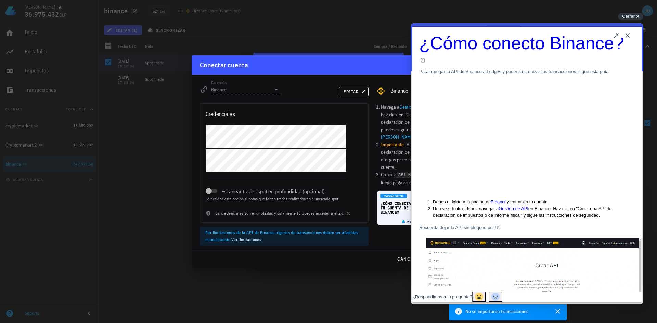
click at [242, 177] on div "Escanear trades spot en profundidad (opcional) Selecciona esta opción si notas …" at bounding box center [276, 187] width 141 height 30
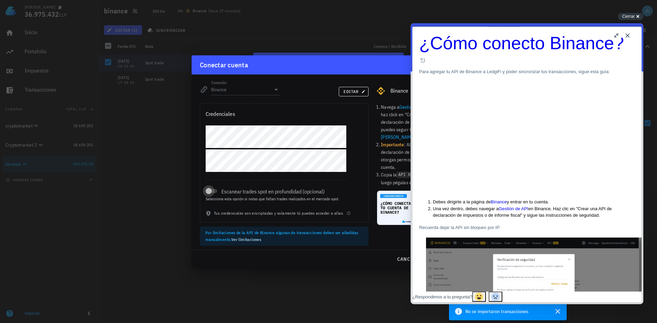
click at [212, 191] on div at bounding box center [209, 192] width 10 height 10
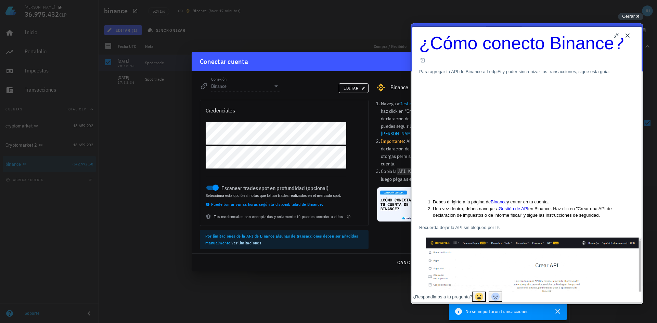
click at [327, 114] on div "Credenciales" at bounding box center [284, 110] width 168 height 21
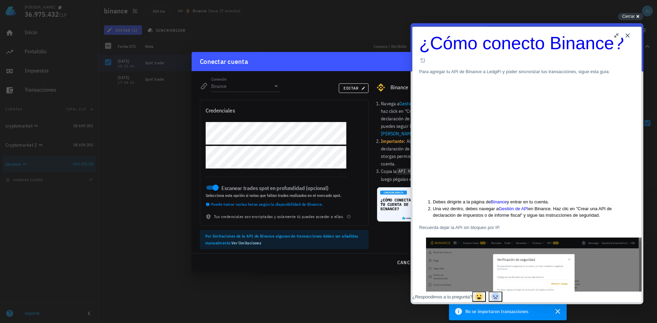
click at [379, 66] on div "Conectar cuenta" at bounding box center [329, 61] width 274 height 19
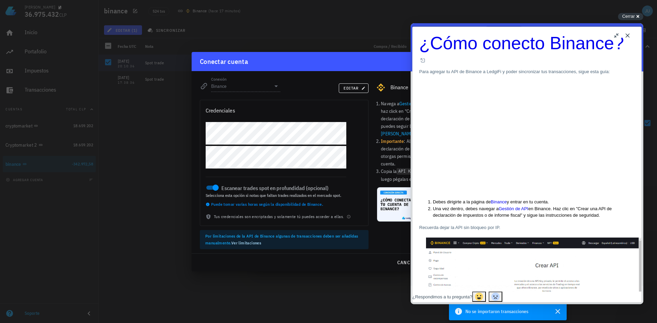
drag, startPoint x: 625, startPoint y: 37, endPoint x: 1035, endPoint y: 60, distance: 411.4
click at [625, 37] on button "Close" at bounding box center [627, 35] width 11 height 11
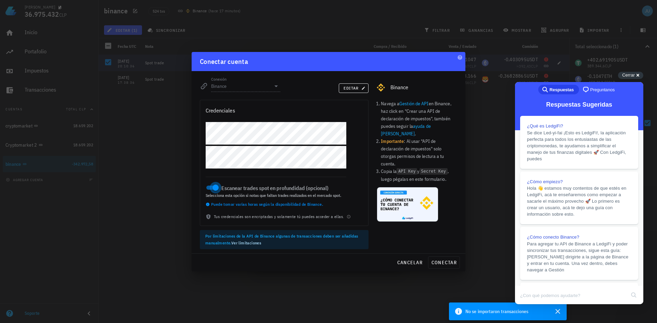
click at [218, 189] on div at bounding box center [216, 188] width 10 height 10
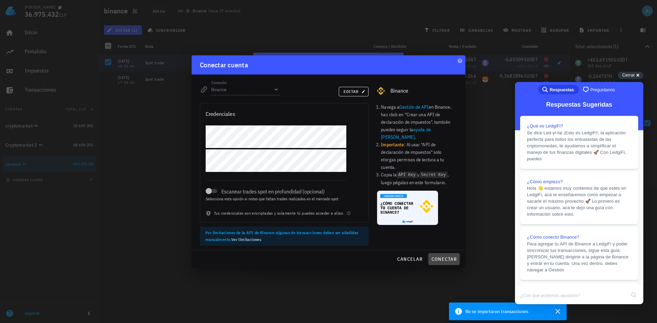
click at [443, 259] on span "conectar" at bounding box center [444, 259] width 26 height 6
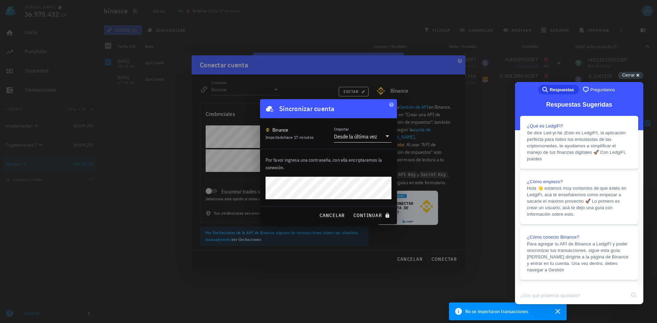
click at [385, 136] on icon at bounding box center [387, 136] width 8 height 8
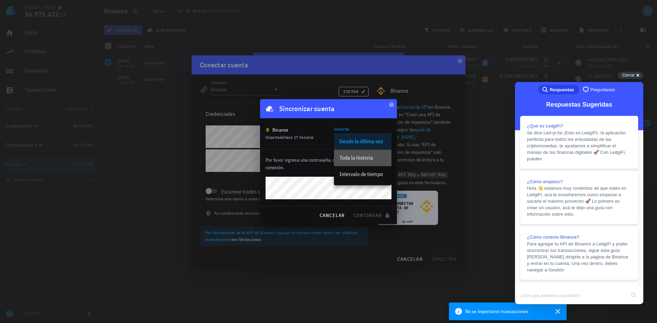
click at [365, 157] on div "Toda la historia" at bounding box center [363, 158] width 47 height 7
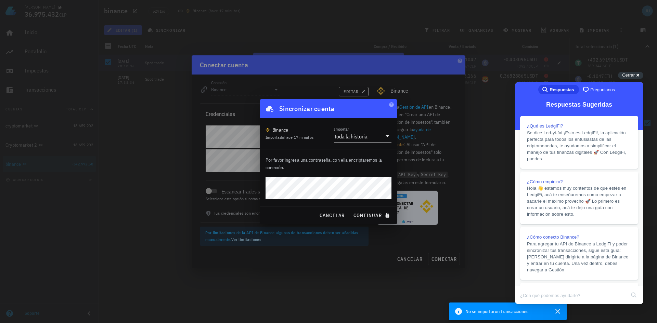
click at [351, 209] on button "continuar" at bounding box center [373, 215] width 44 height 12
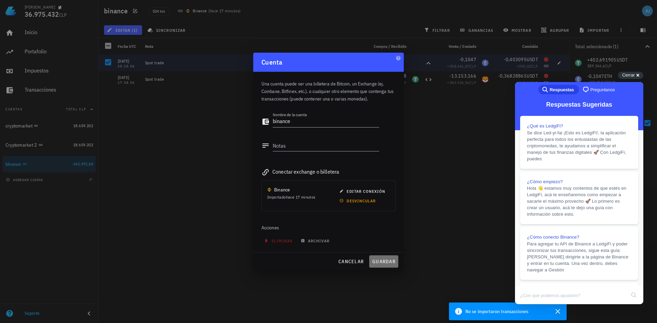
click at [382, 262] on span "guardar" at bounding box center [384, 262] width 24 height 6
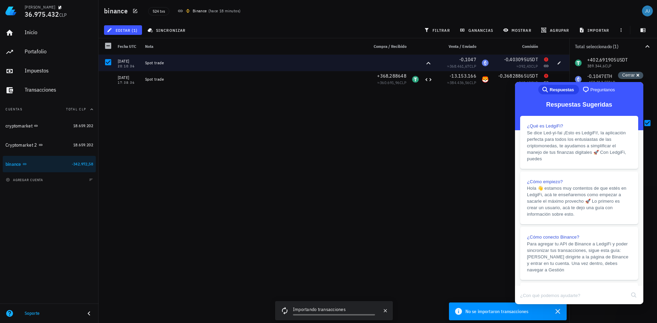
click at [630, 74] on span "Cerrar" at bounding box center [628, 75] width 13 height 5
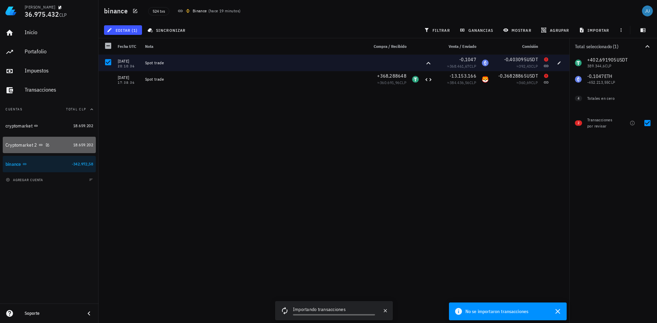
click at [18, 149] on div "Cryptomarket 2" at bounding box center [37, 145] width 65 height 15
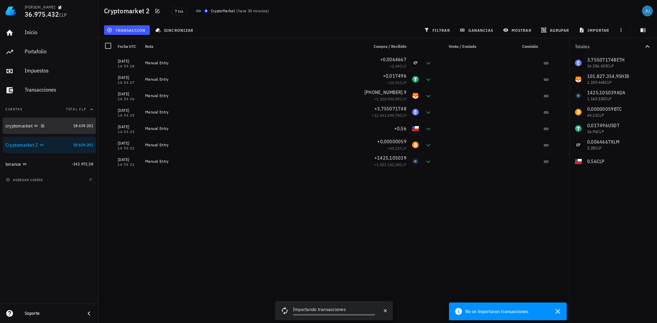
click at [18, 125] on div "cryptomarket" at bounding box center [18, 126] width 27 height 6
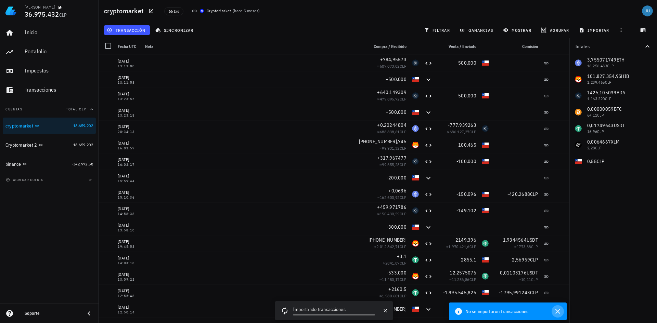
click at [559, 310] on icon "button" at bounding box center [558, 312] width 8 height 8
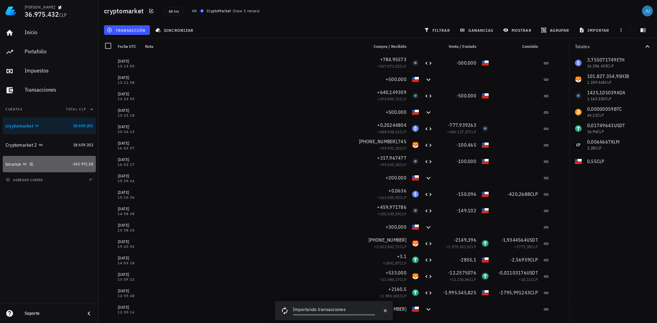
click at [56, 158] on div "binance" at bounding box center [37, 164] width 64 height 15
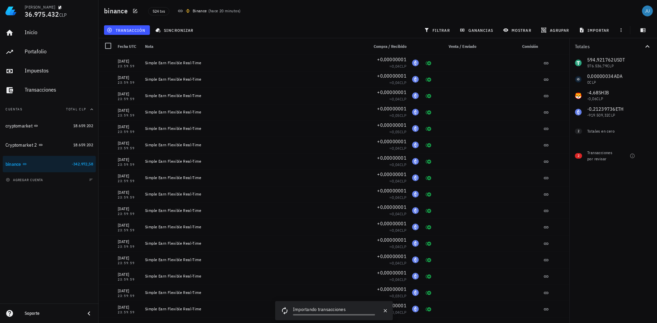
drag, startPoint x: 137, startPoint y: 340, endPoint x: 27, endPoint y: 279, distance: 125.0
click at [27, 279] on div "Inicio Portafolio Impuestos Transacciones Cuentas Total CLP cryptomarket 18.659…" at bounding box center [49, 163] width 99 height 282
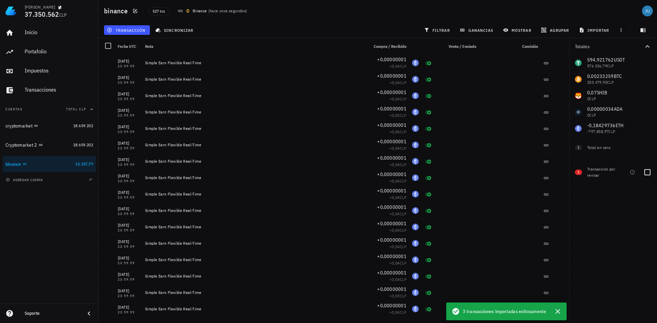
click at [599, 173] on div "Transaccion por revisar" at bounding box center [601, 172] width 29 height 12
click at [602, 173] on div "Transaccion por revisar" at bounding box center [601, 172] width 29 height 12
click at [645, 172] on div at bounding box center [648, 173] width 12 height 12
checkbox input "true"
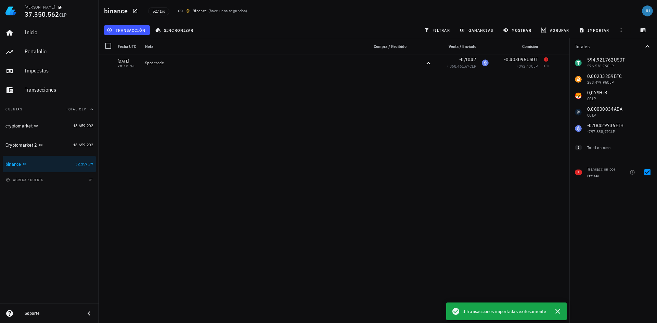
click at [596, 170] on div "Transaccion por revisar" at bounding box center [601, 172] width 29 height 12
click at [443, 173] on div "31/08/2025 23:59:59 Simple Earn Flexible Real-Time +0,00000001 ≈ 0,04 CLP 29/08…" at bounding box center [334, 186] width 471 height 263
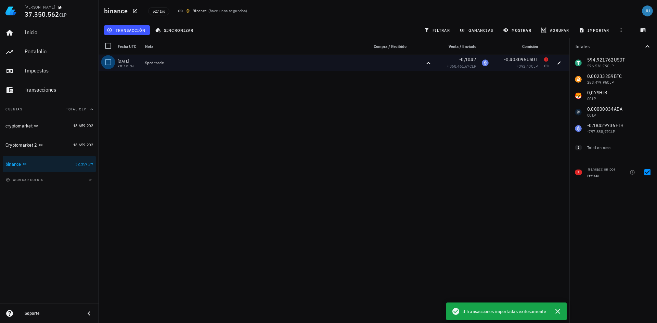
click at [110, 64] on div at bounding box center [108, 62] width 12 height 12
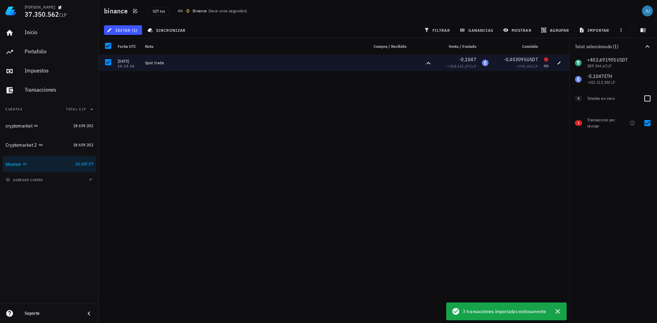
drag, startPoint x: 599, startPoint y: 100, endPoint x: 595, endPoint y: 100, distance: 4.2
click at [599, 100] on div "Totales en cero" at bounding box center [612, 98] width 51 height 6
click at [574, 98] on div "4 Totales en cero" at bounding box center [614, 97] width 88 height 19
click at [581, 99] on span "4" at bounding box center [578, 98] width 7 height 5
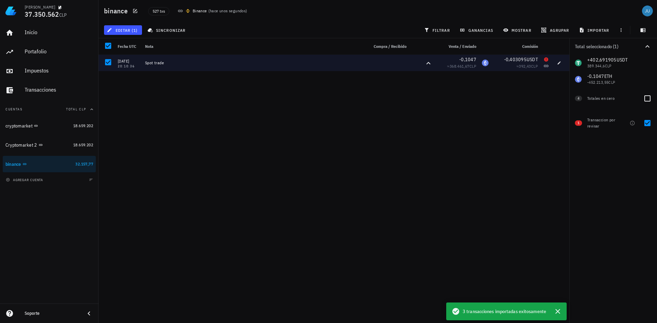
click at [581, 99] on span "4" at bounding box center [578, 98] width 7 height 5
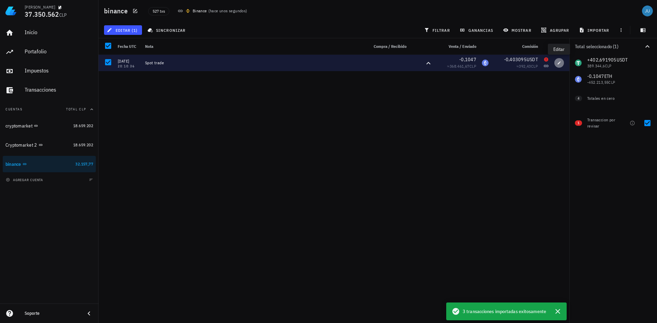
click at [556, 63] on span "button" at bounding box center [560, 63] width 10 height 4
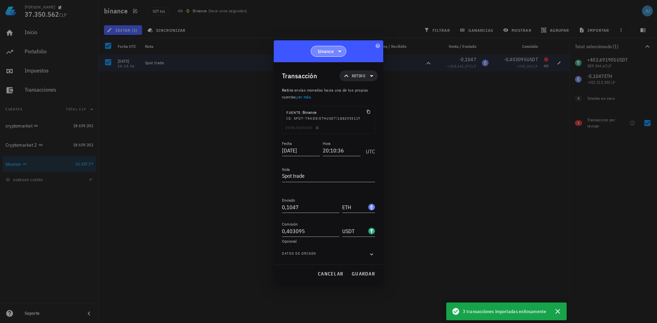
click at [337, 50] on icon at bounding box center [340, 51] width 8 height 8
click at [335, 52] on span "binance" at bounding box center [328, 51] width 27 height 10
click at [340, 86] on div "Cryptomarket 2" at bounding box center [333, 85] width 35 height 7
click at [429, 157] on div at bounding box center [328, 161] width 657 height 323
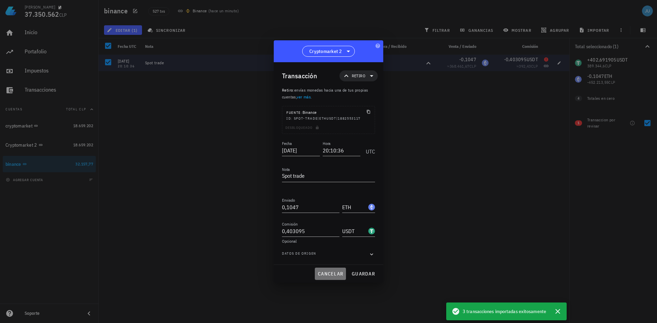
click at [335, 272] on span "cancelar" at bounding box center [331, 274] width 26 height 6
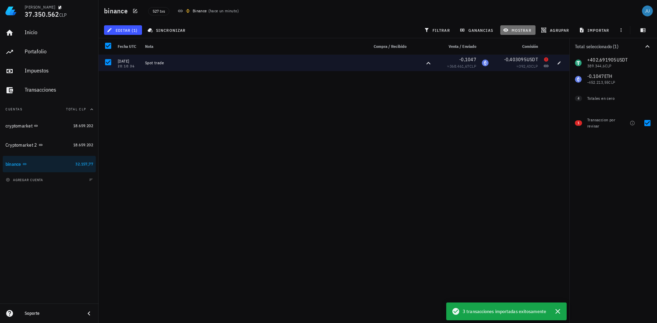
click at [529, 30] on span "mostrar" at bounding box center [518, 29] width 27 height 5
click at [510, 141] on div "31/08/2025 23:59:59 Simple Earn Flexible Real-Time +0,00000001 ≈ 0,04 CLP 29/08…" at bounding box center [334, 186] width 471 height 263
click at [557, 312] on icon "button" at bounding box center [558, 312] width 8 height 8
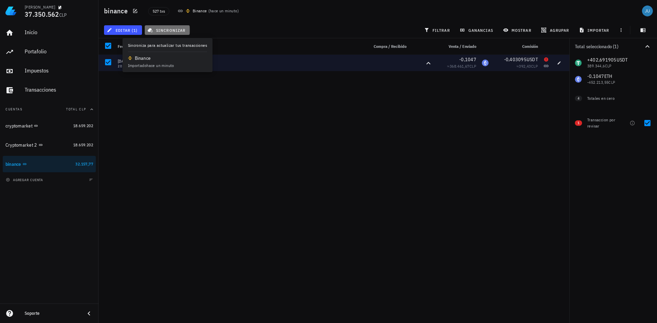
click at [164, 33] on button "sincronizar" at bounding box center [167, 30] width 45 height 10
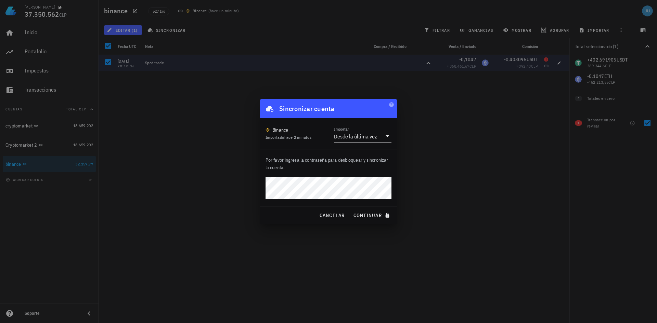
click at [123, 29] on div at bounding box center [328, 161] width 657 height 323
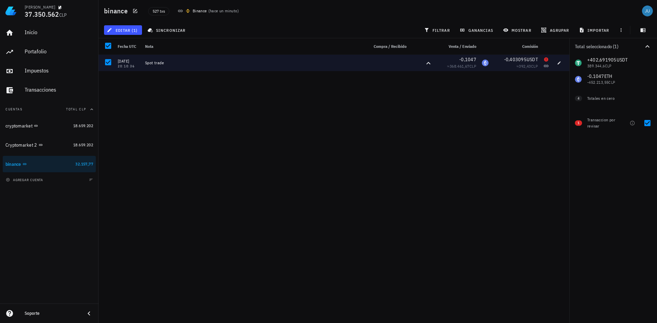
click at [312, 94] on div "31/08/2025 23:59:59 Simple Earn Flexible Real-Time +0,00000001 ≈ 0,04 CLP 29/08…" at bounding box center [334, 186] width 471 height 263
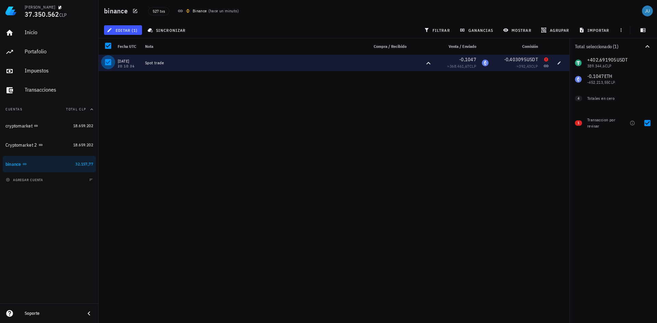
click at [109, 64] on div at bounding box center [108, 62] width 12 height 12
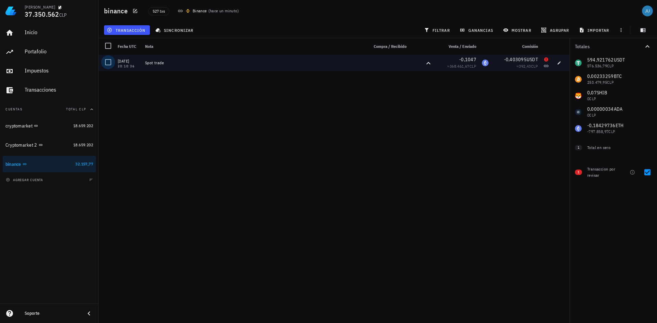
click at [110, 65] on div at bounding box center [108, 62] width 12 height 12
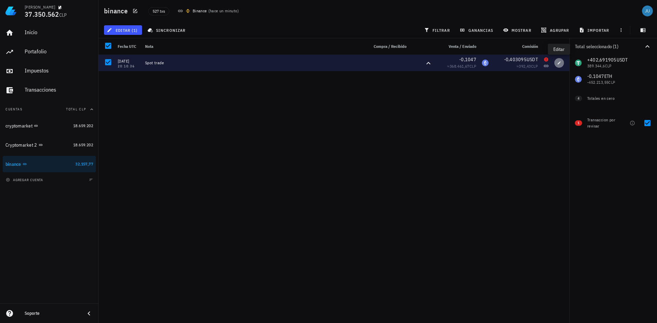
click at [559, 64] on icon "button" at bounding box center [559, 63] width 4 height 4
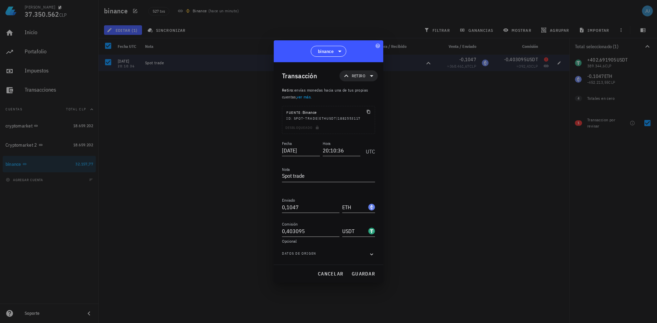
click at [447, 171] on div at bounding box center [328, 161] width 657 height 323
click at [201, 164] on div at bounding box center [328, 161] width 657 height 323
drag, startPoint x: 451, startPoint y: 174, endPoint x: 423, endPoint y: 154, distance: 34.5
click at [450, 174] on div at bounding box center [328, 161] width 657 height 323
click at [422, 164] on div at bounding box center [328, 161] width 657 height 323
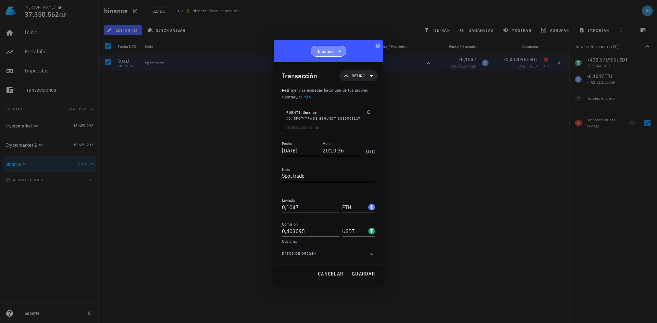
click at [337, 50] on icon at bounding box center [340, 51] width 8 height 8
click at [332, 72] on div "cryptomarket" at bounding box center [333, 69] width 35 height 7
click at [339, 49] on span "cryptomarket" at bounding box center [326, 51] width 28 height 7
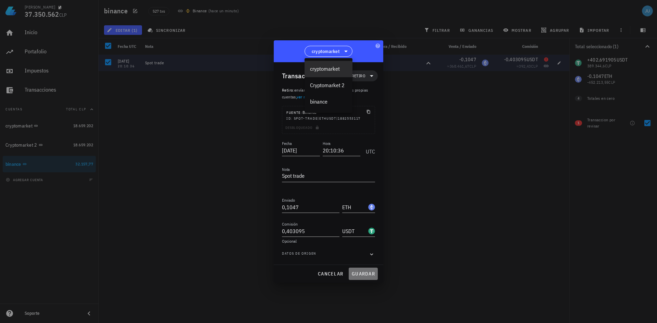
click at [366, 274] on span "guardar" at bounding box center [364, 274] width 24 height 6
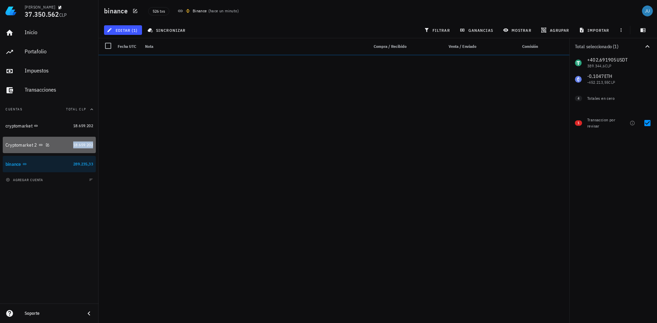
click at [86, 146] on span "18.659.202" at bounding box center [83, 144] width 20 height 5
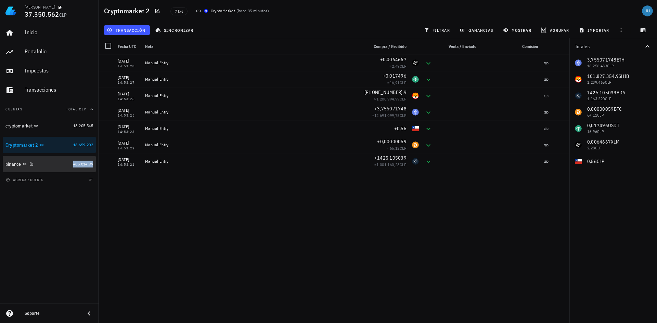
click at [77, 166] on span "485.814,99" at bounding box center [83, 164] width 20 height 5
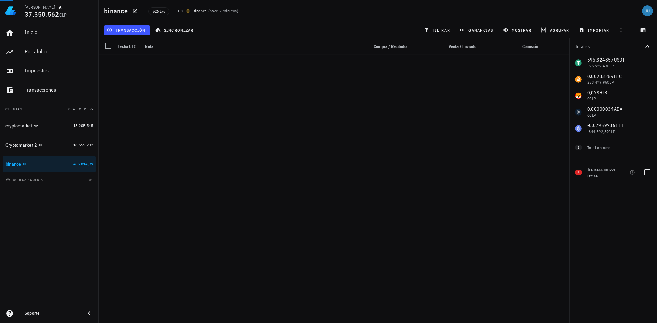
click at [606, 178] on div "Transaccion por revisar" at bounding box center [601, 172] width 29 height 12
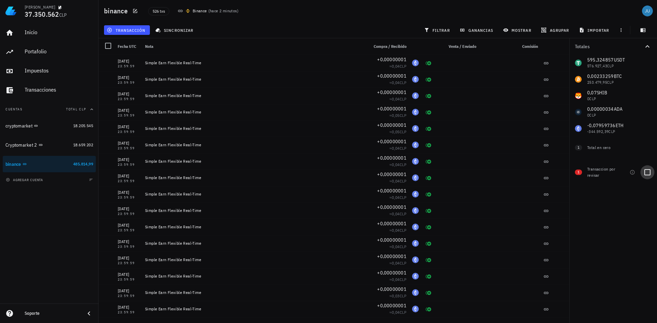
click at [648, 173] on div at bounding box center [648, 173] width 12 height 12
checkbox input "true"
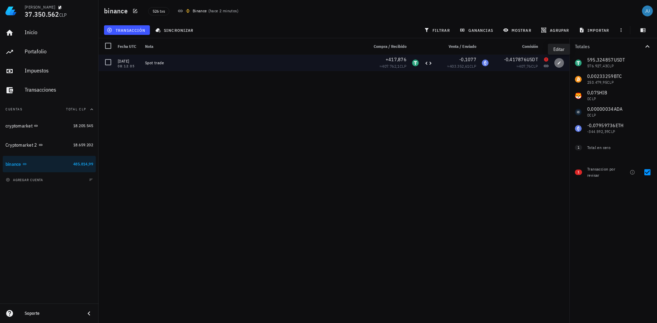
click at [559, 62] on icon "button" at bounding box center [559, 63] width 4 height 4
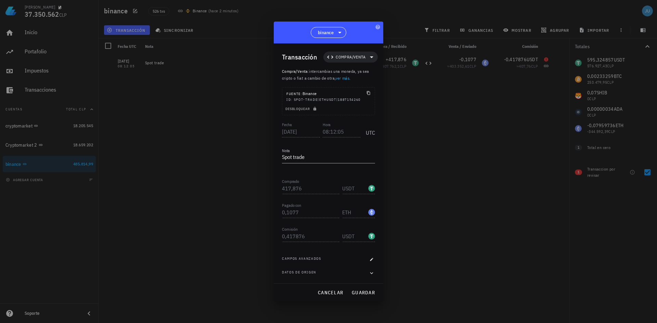
click at [534, 166] on div at bounding box center [328, 161] width 657 height 323
click at [470, 186] on div at bounding box center [328, 161] width 657 height 323
click at [468, 186] on div at bounding box center [328, 161] width 657 height 323
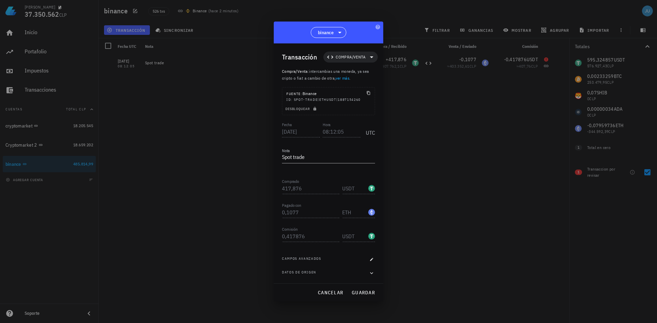
click at [468, 186] on div at bounding box center [328, 161] width 657 height 323
click at [329, 294] on span "cancelar" at bounding box center [331, 293] width 26 height 6
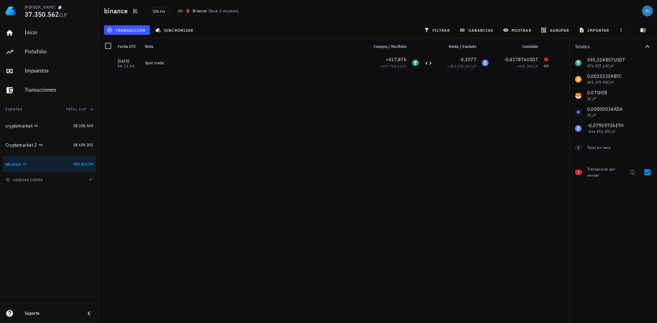
click at [589, 174] on div "Transaccion por revisar" at bounding box center [601, 172] width 29 height 12
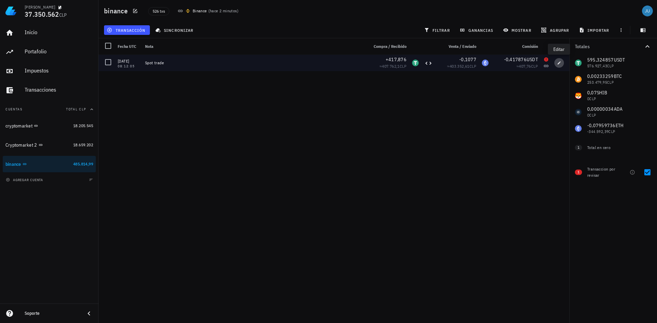
click at [561, 62] on span "button" at bounding box center [560, 63] width 10 height 4
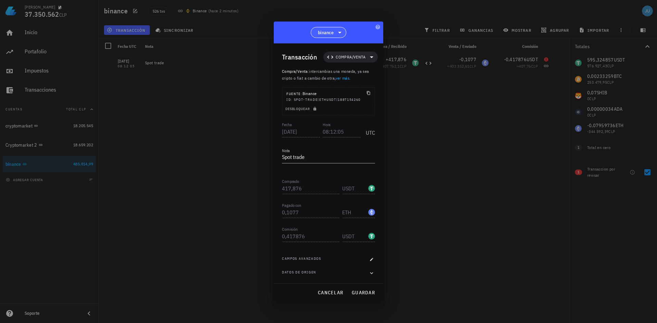
click at [325, 31] on span "binance" at bounding box center [326, 32] width 16 height 7
click at [343, 68] on div "Cryptomarket 2" at bounding box center [333, 66] width 35 height 7
click at [371, 293] on span "guardar" at bounding box center [364, 293] width 24 height 6
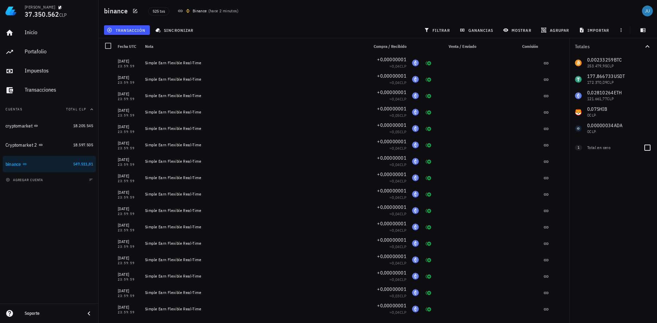
click at [597, 150] on div "Total en cero" at bounding box center [612, 148] width 51 height 6
click at [38, 144] on div "Cryptomarket 2" at bounding box center [37, 145] width 65 height 7
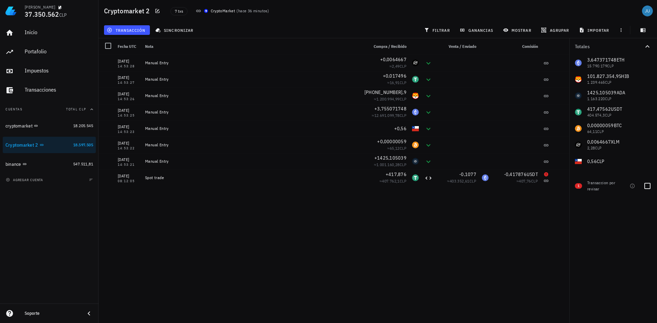
click at [606, 186] on div "Transaccion por revisar" at bounding box center [601, 186] width 29 height 12
click at [646, 188] on div at bounding box center [648, 186] width 12 height 12
checkbox input "true"
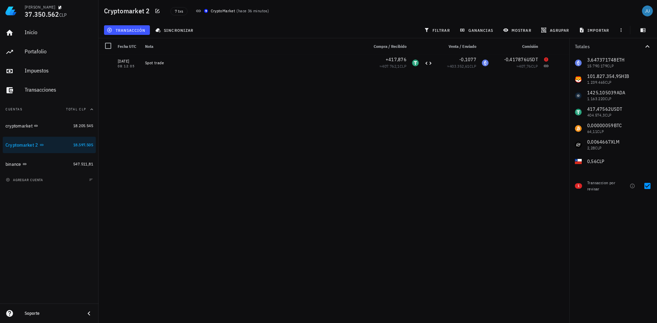
click at [600, 184] on div "Transaccion por revisar" at bounding box center [601, 186] width 29 height 12
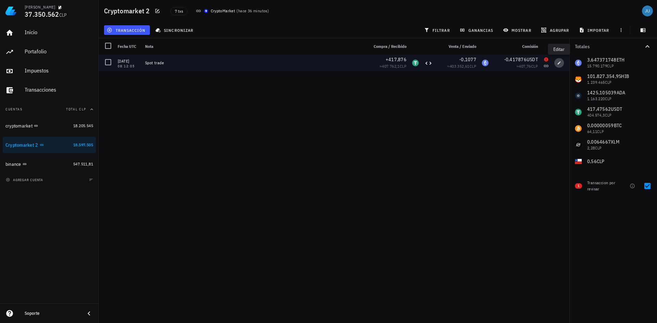
click at [561, 62] on icon "button" at bounding box center [559, 63] width 4 height 4
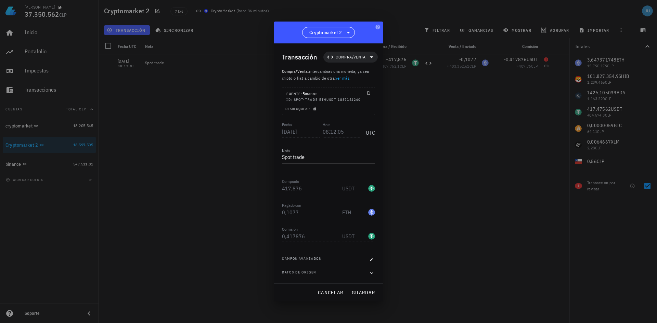
click at [352, 158] on textarea "Spot trade" at bounding box center [328, 157] width 93 height 11
click at [314, 108] on icon "button" at bounding box center [315, 109] width 4 height 4
click at [232, 209] on div at bounding box center [328, 161] width 657 height 323
click at [324, 294] on span "cancelar" at bounding box center [331, 293] width 26 height 6
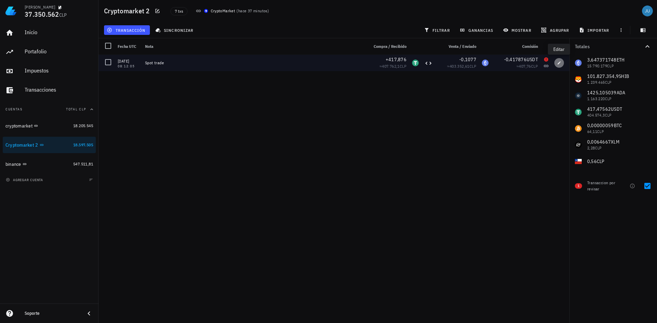
click at [561, 60] on button "button" at bounding box center [560, 63] width 10 height 10
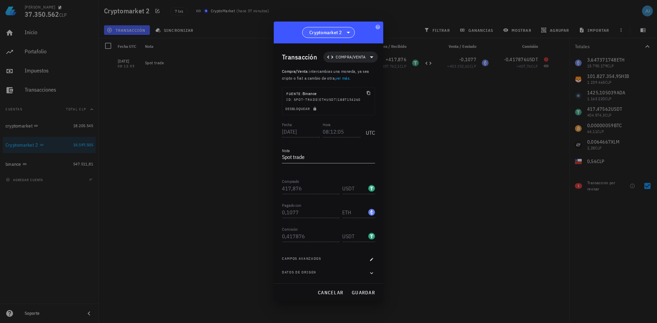
click at [346, 34] on icon at bounding box center [348, 32] width 8 height 8
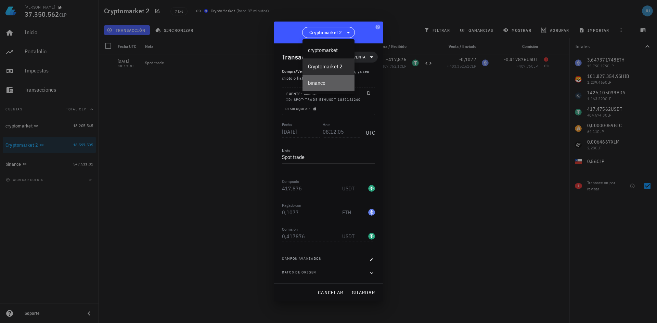
click at [326, 82] on div "binance" at bounding box center [328, 83] width 41 height 7
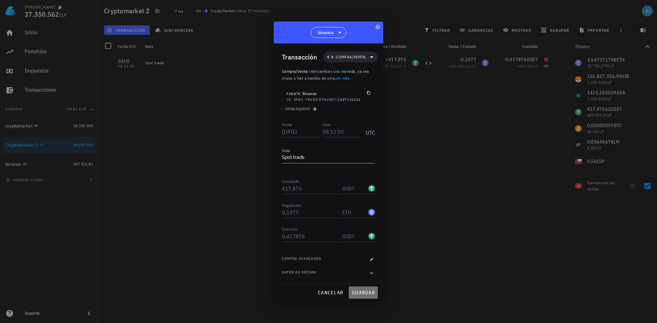
click at [366, 291] on span "guardar" at bounding box center [364, 293] width 24 height 6
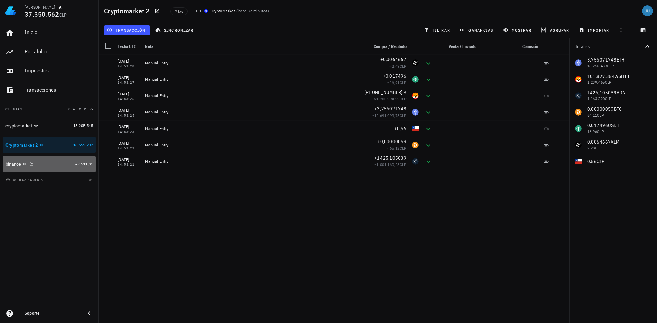
click at [73, 167] on div "547.511,81" at bounding box center [83, 164] width 20 height 7
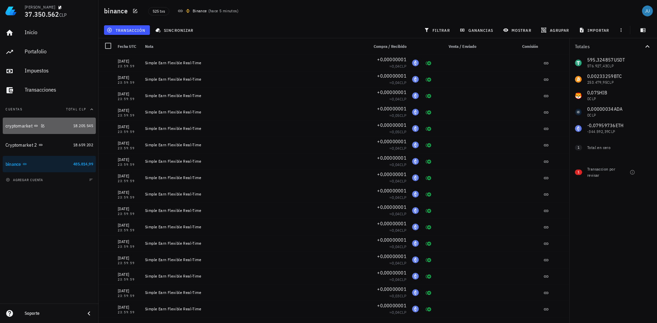
click at [71, 127] on link "cryptomarket 18.205.545" at bounding box center [49, 126] width 93 height 16
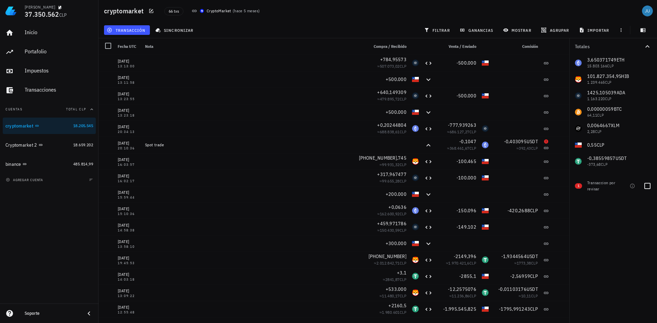
click at [608, 182] on div "Transaccion por revisar" at bounding box center [601, 186] width 29 height 12
click at [603, 190] on div "Transaccion por revisar" at bounding box center [601, 186] width 29 height 12
click at [646, 188] on div at bounding box center [648, 186] width 12 height 12
checkbox input "true"
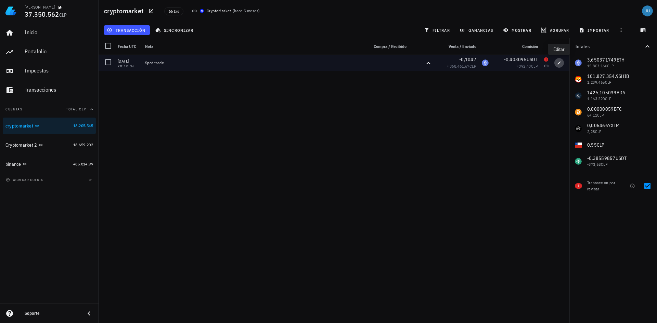
click at [560, 64] on icon "button" at bounding box center [559, 63] width 4 height 4
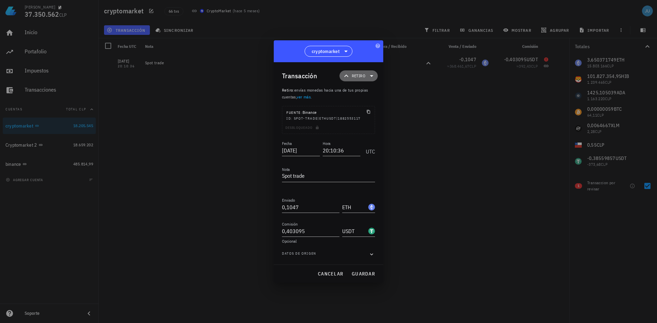
click at [370, 75] on icon at bounding box center [372, 76] width 8 height 8
click at [376, 93] on div "Compra/Venta" at bounding box center [370, 92] width 27 height 5
click at [434, 93] on div "Compra/Venta" at bounding box center [441, 94] width 41 height 5
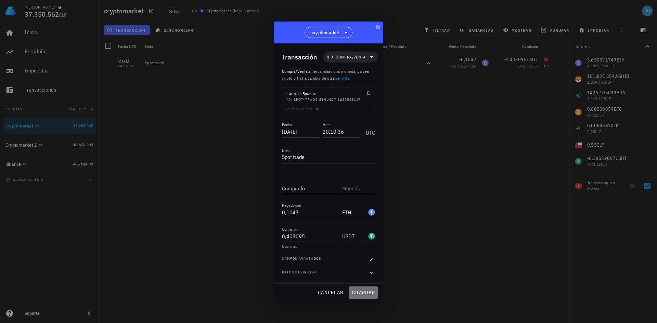
click at [365, 295] on span "guardar" at bounding box center [364, 293] width 24 height 6
click at [337, 290] on span "cancelar" at bounding box center [331, 293] width 26 height 6
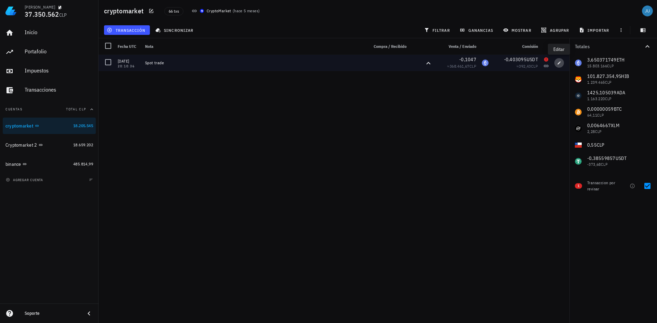
click at [559, 62] on icon "button" at bounding box center [559, 63] width 4 height 4
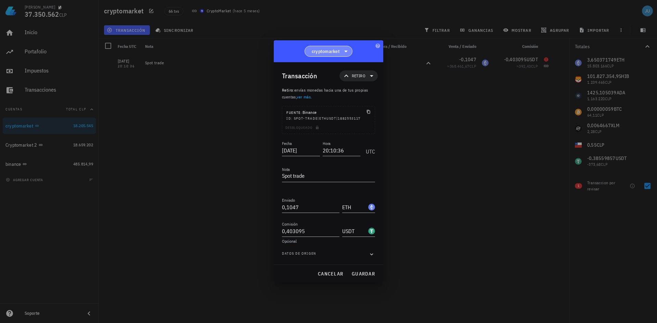
click at [335, 47] on span "cryptomarket" at bounding box center [328, 51] width 39 height 10
click at [336, 83] on div "Cryptomarket 2" at bounding box center [328, 85] width 37 height 7
click at [359, 275] on span "guardar" at bounding box center [364, 274] width 24 height 6
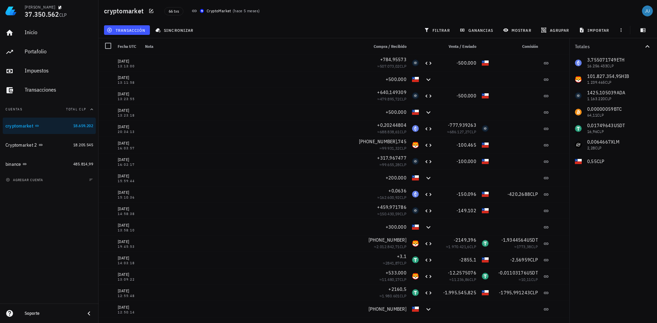
click at [61, 209] on div "Inicio Portafolio Impuestos Transacciones Cuentas Total CLP cryptomarket 18.659…" at bounding box center [49, 163] width 99 height 282
click at [82, 166] on span "485.814,99" at bounding box center [83, 164] width 20 height 5
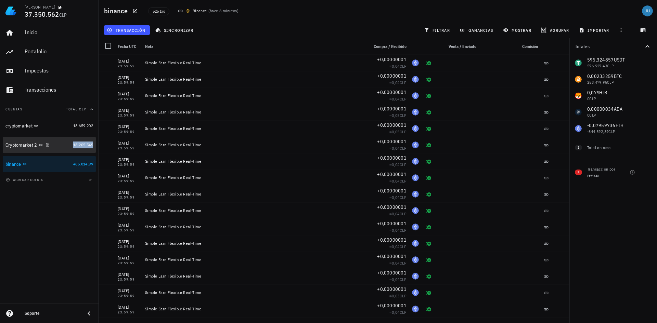
click at [81, 144] on span "18.205.545" at bounding box center [83, 144] width 20 height 5
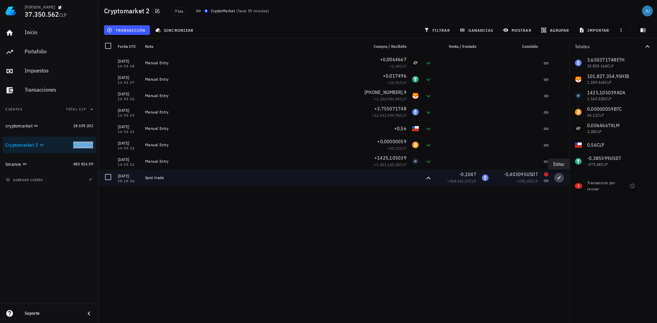
click at [559, 178] on icon "button" at bounding box center [559, 177] width 3 height 3
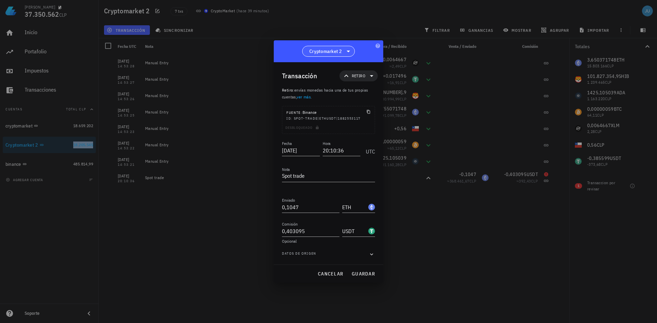
click at [341, 52] on span "Cryptomarket 2" at bounding box center [325, 51] width 33 height 7
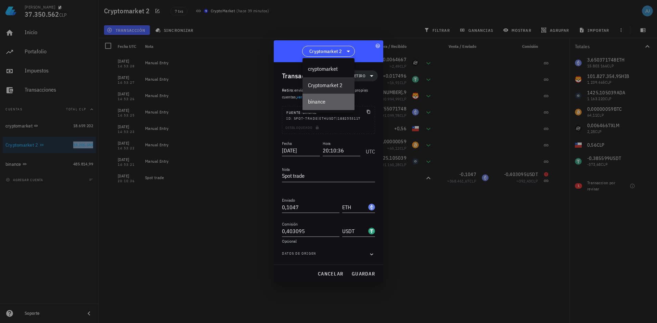
click at [320, 99] on div "binance" at bounding box center [328, 102] width 41 height 7
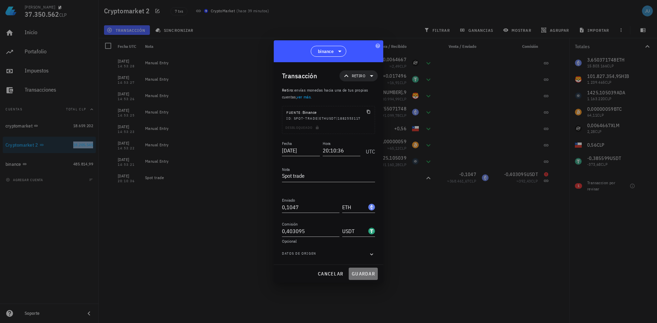
click at [359, 274] on span "guardar" at bounding box center [364, 274] width 24 height 6
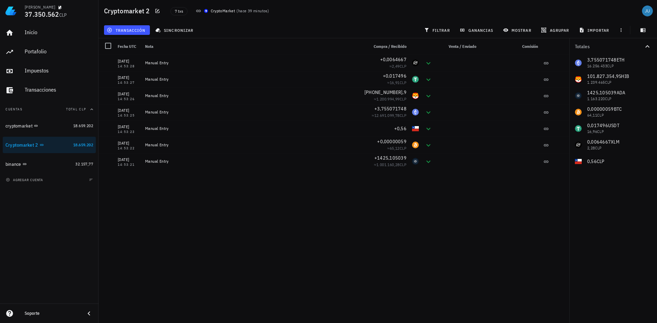
click at [64, 242] on div "Inicio Portafolio Impuestos Transacciones Cuentas Total CLP cryptomarket 18.659…" at bounding box center [49, 163] width 99 height 282
drag, startPoint x: 55, startPoint y: 240, endPoint x: 60, endPoint y: 240, distance: 4.1
click at [56, 239] on div "Inicio Portafolio Impuestos Transacciones Cuentas Total CLP cryptomarket 18.659…" at bounding box center [49, 163] width 99 height 282
click at [243, 205] on div "04/08/2025 14:53:28 Manual Entry +0,0064667 ≈ 2,49 CLP 04/08/2025 14:53:28 Manu…" at bounding box center [334, 186] width 471 height 263
click at [300, 263] on div "04/08/2025 14:53:28 Manual Entry +0,0064667 ≈ 2,49 CLP 04/08/2025 14:53:28 Manu…" at bounding box center [334, 186] width 471 height 263
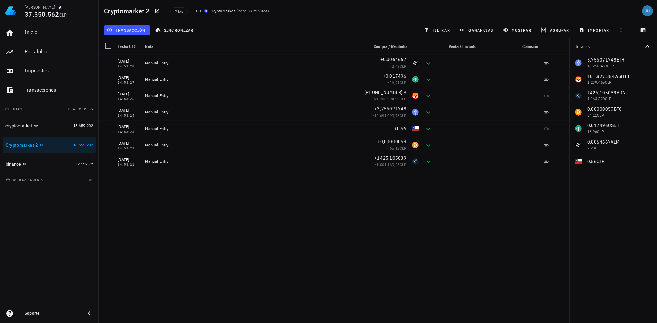
drag, startPoint x: 298, startPoint y: 262, endPoint x: 288, endPoint y: 243, distance: 22.2
click at [298, 262] on div "04/08/2025 14:53:28 Manual Entry +0,0064667 ≈ 2,49 CLP 04/08/2025 14:53:28 Manu…" at bounding box center [334, 186] width 471 height 263
drag, startPoint x: 24, startPoint y: 13, endPoint x: 56, endPoint y: 16, distance: 31.9
click at [56, 16] on div "juan baeza parra 37.350.562 CLP" at bounding box center [49, 11] width 99 height 22
click at [313, 265] on div "04/08/2025 14:53:28 Manual Entry +0,0064667 ≈ 2,49 CLP 04/08/2025 14:53:28 Manu…" at bounding box center [334, 186] width 471 height 263
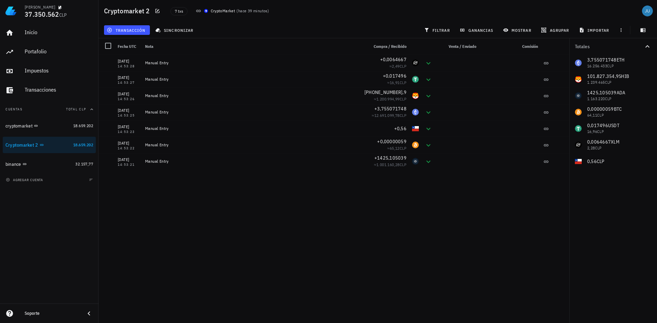
click at [245, 245] on div "04/08/2025 14:53:28 Manual Entry +0,0064667 ≈ 2,49 CLP 04/08/2025 14:53:28 Manu…" at bounding box center [334, 186] width 471 height 263
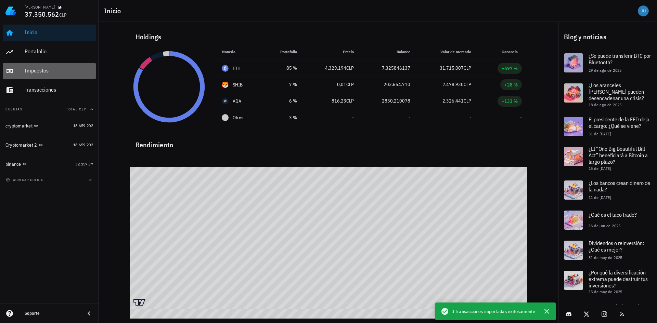
click at [39, 75] on div "Impuestos" at bounding box center [59, 70] width 68 height 15
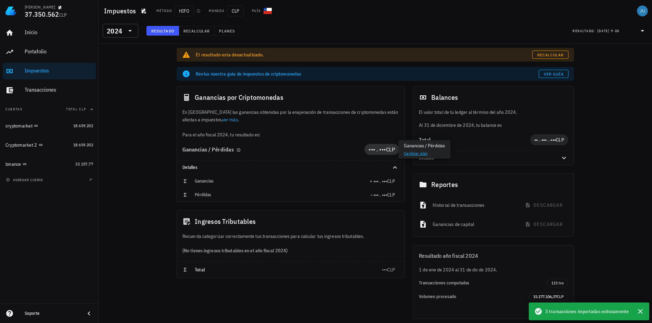
click at [388, 151] on span "CLP" at bounding box center [390, 149] width 9 height 7
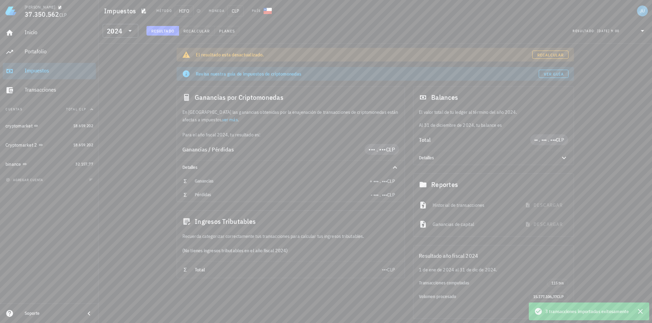
click at [415, 152] on link "Cambiar plan" at bounding box center [416, 153] width 24 height 5
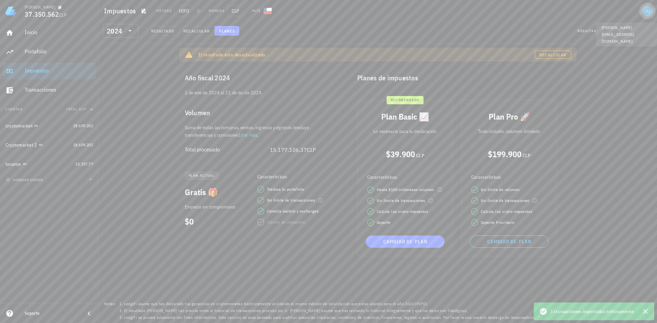
click at [647, 14] on div "avatar" at bounding box center [647, 10] width 11 height 11
click at [617, 101] on div "Salir" at bounding box center [627, 97] width 41 height 14
